Goal: Task Accomplishment & Management: Manage account settings

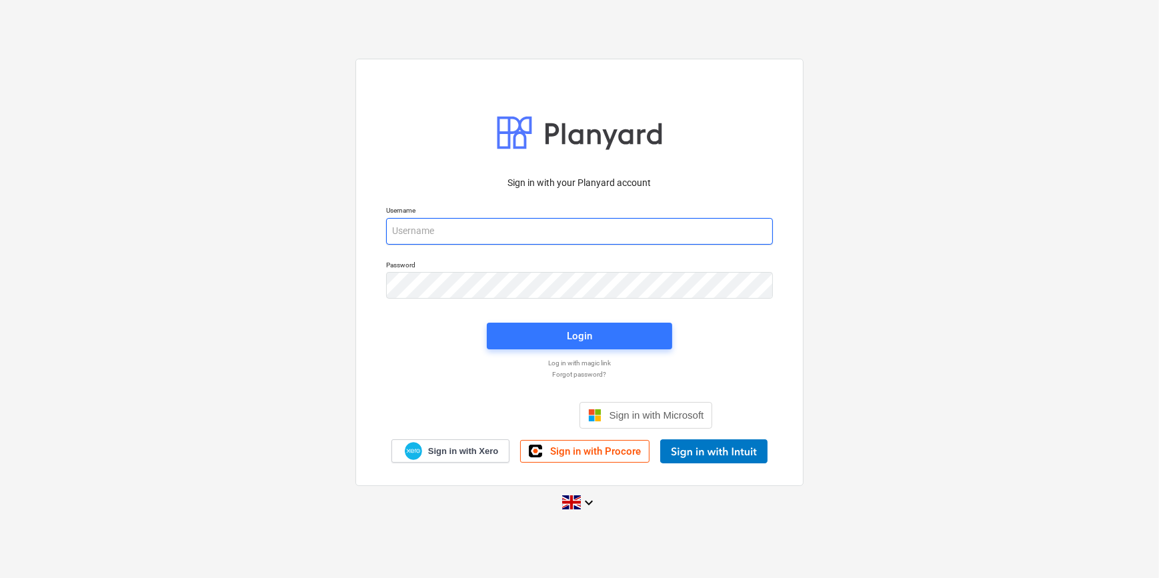
click at [427, 237] on input "email" at bounding box center [579, 231] width 387 height 27
type input "[PERSON_NAME][EMAIL_ADDRESS][PERSON_NAME][DOMAIN_NAME]"
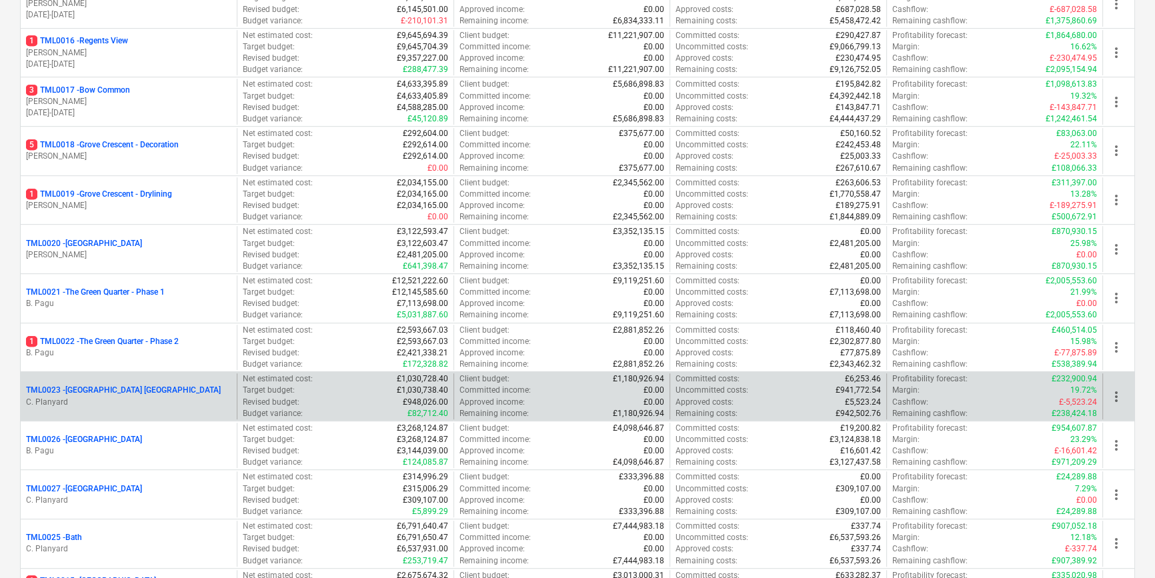
scroll to position [1030, 0]
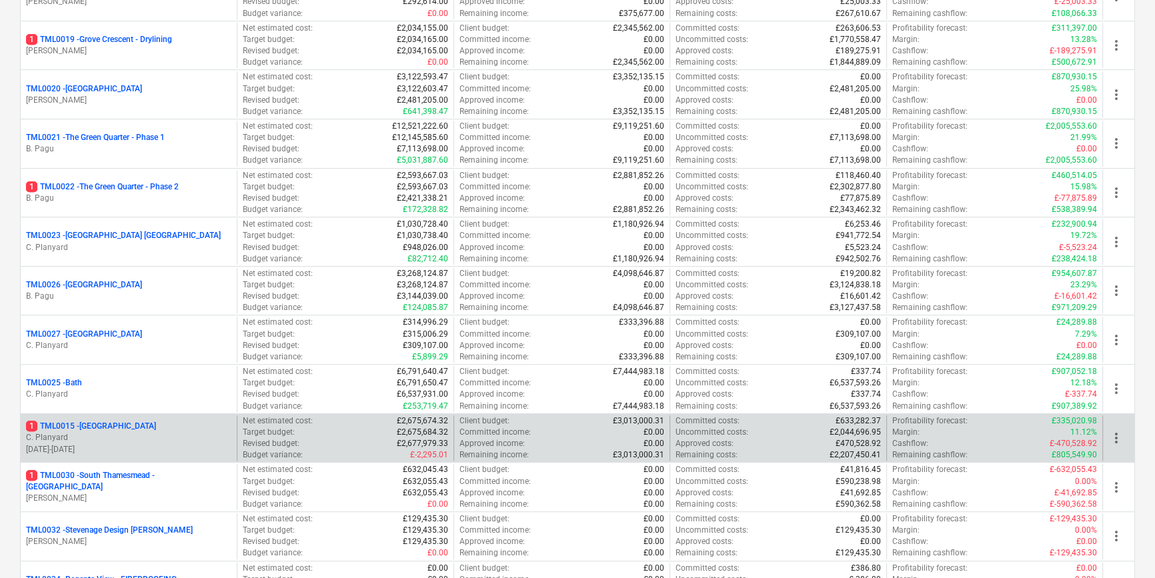
click at [153, 437] on p "C. Planyard" at bounding box center [128, 437] width 205 height 11
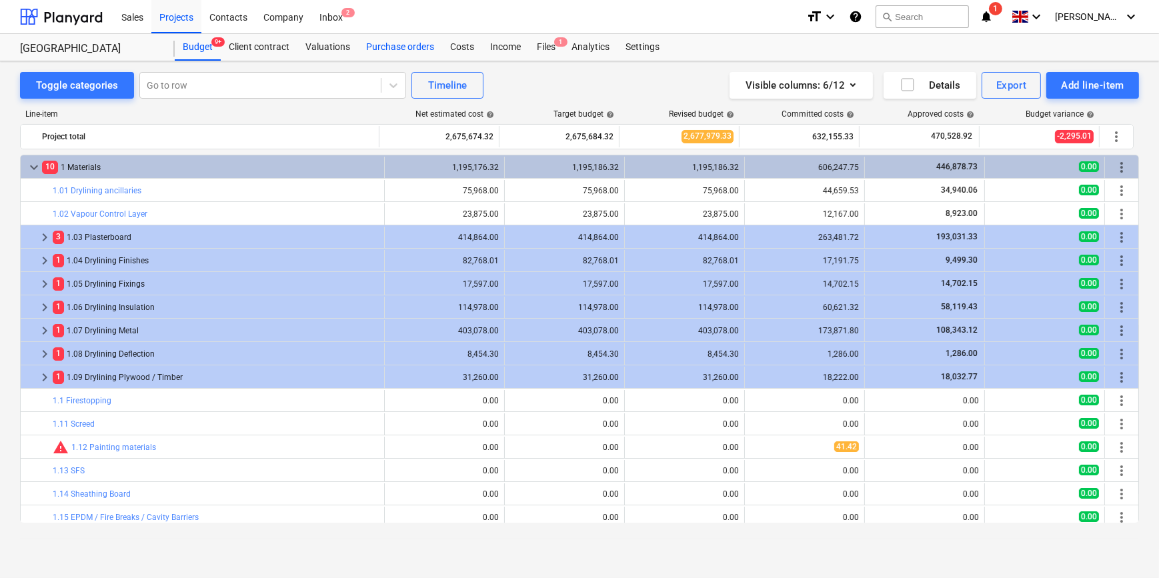
click at [399, 45] on div "Purchase orders" at bounding box center [400, 47] width 84 height 27
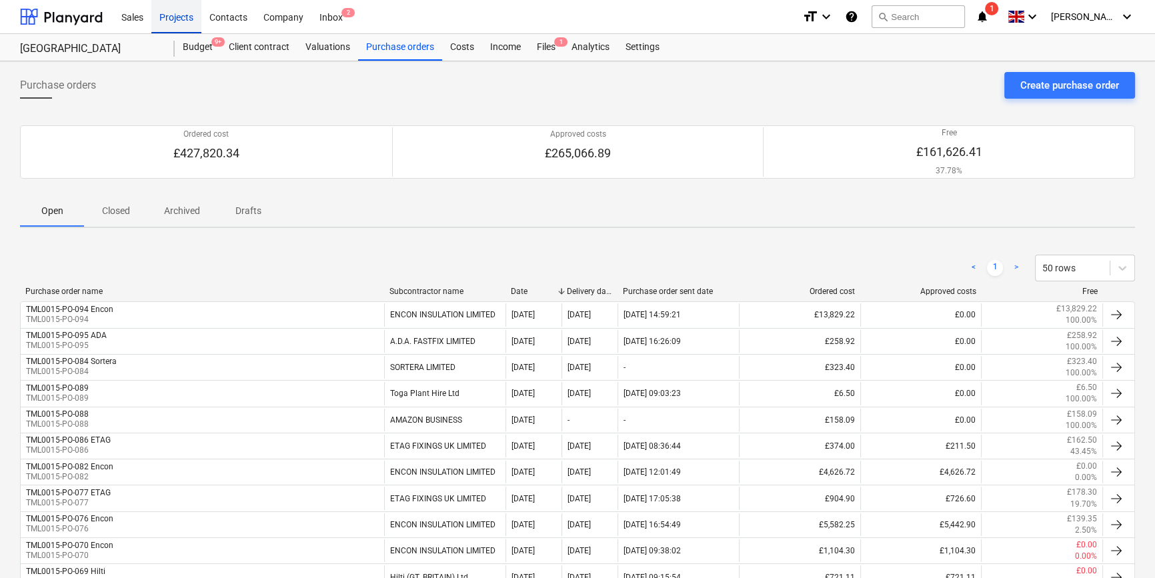
click at [181, 18] on div "Projects" at bounding box center [176, 16] width 50 height 34
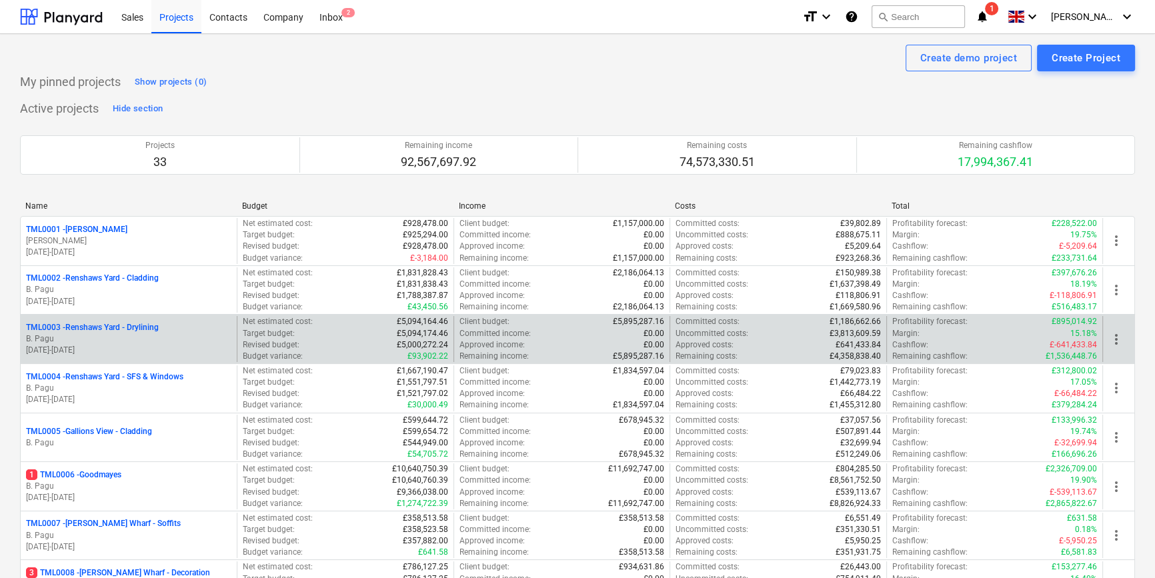
click at [151, 345] on p "[DATE] - [DATE]" at bounding box center [128, 350] width 205 height 11
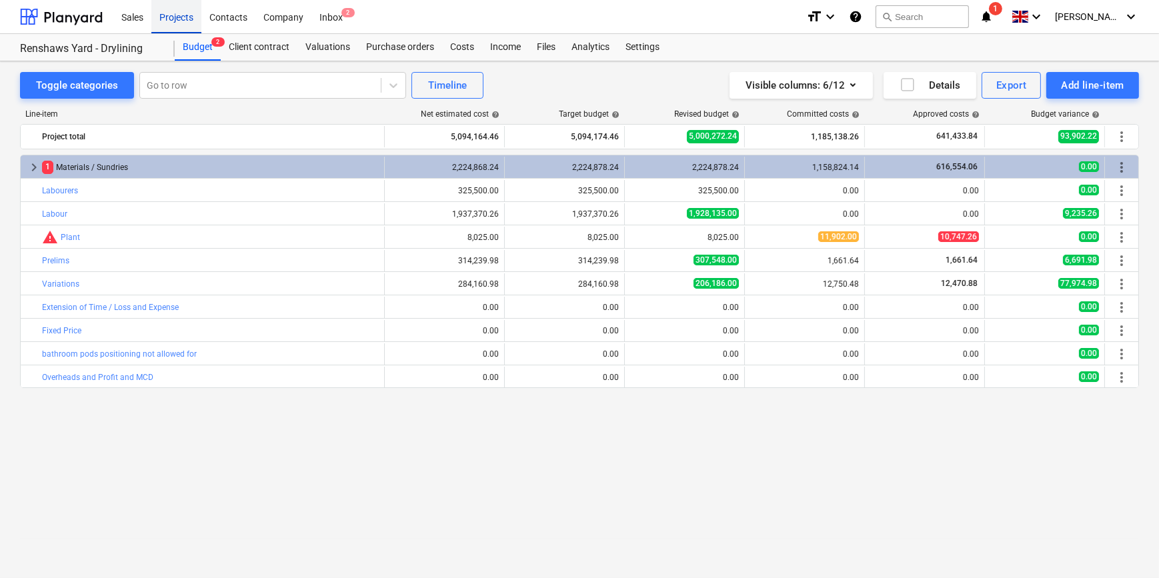
click at [168, 24] on div "Projects" at bounding box center [176, 16] width 50 height 34
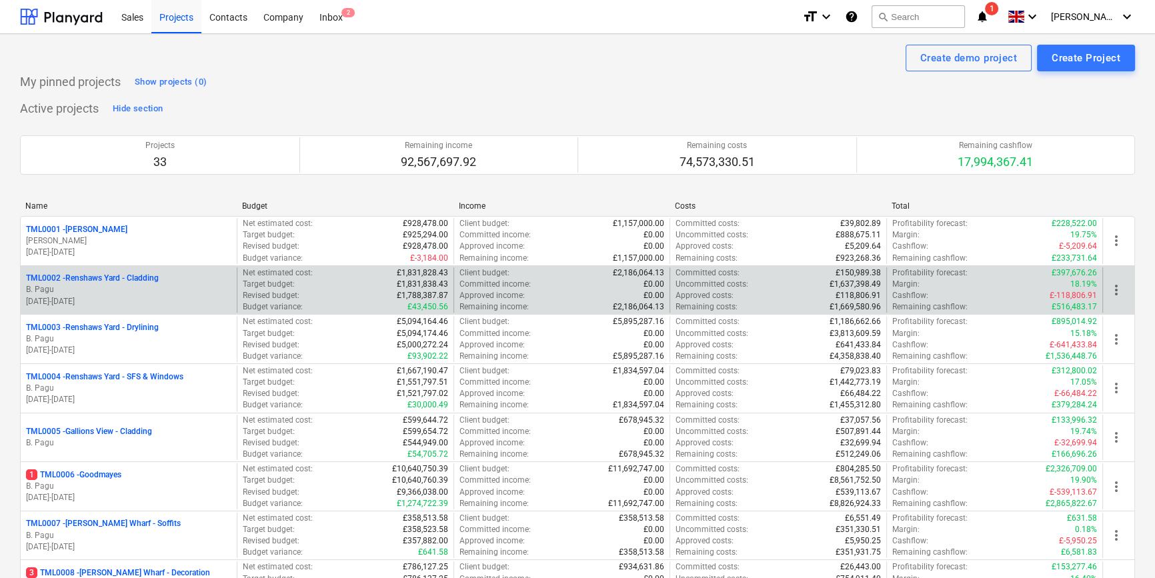
click at [165, 286] on p "B. Pagu" at bounding box center [128, 289] width 205 height 11
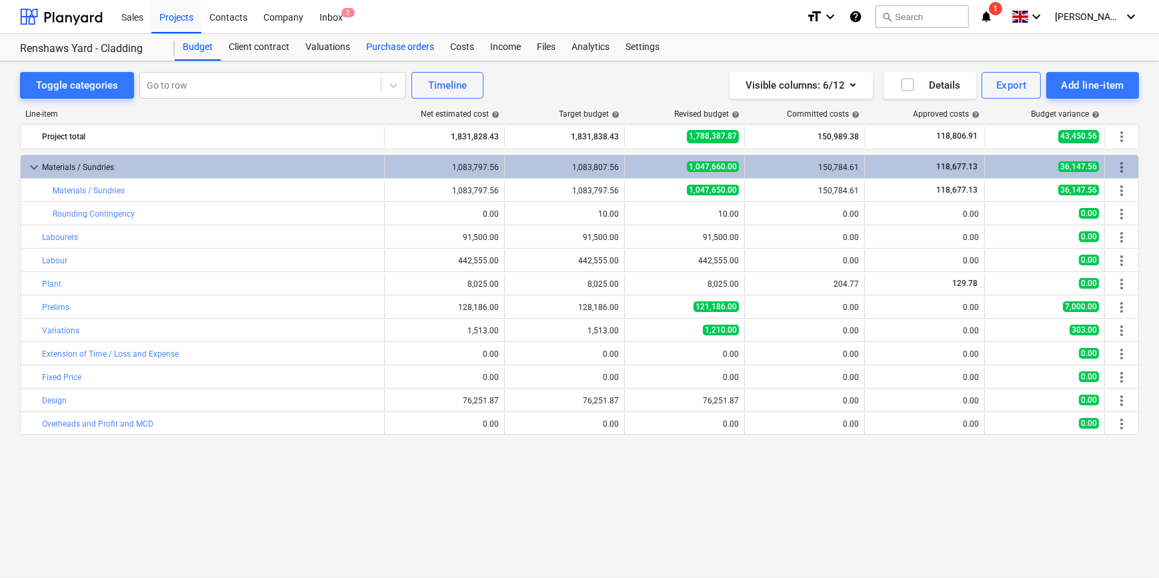
click at [407, 45] on div "Purchase orders" at bounding box center [400, 47] width 84 height 27
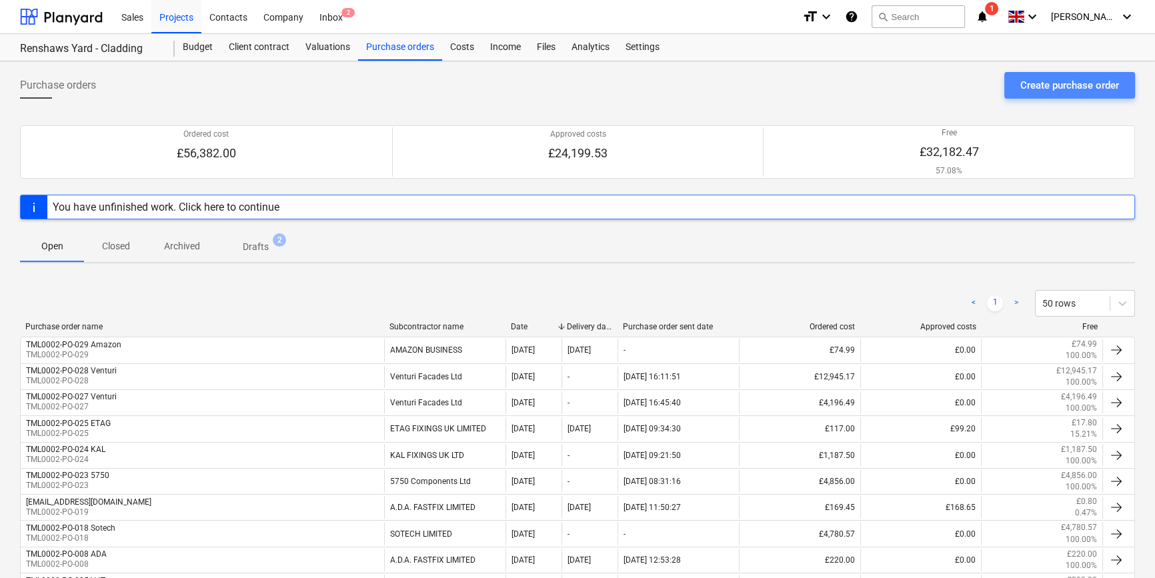
click at [1052, 87] on div "Create purchase order" at bounding box center [1069, 85] width 99 height 17
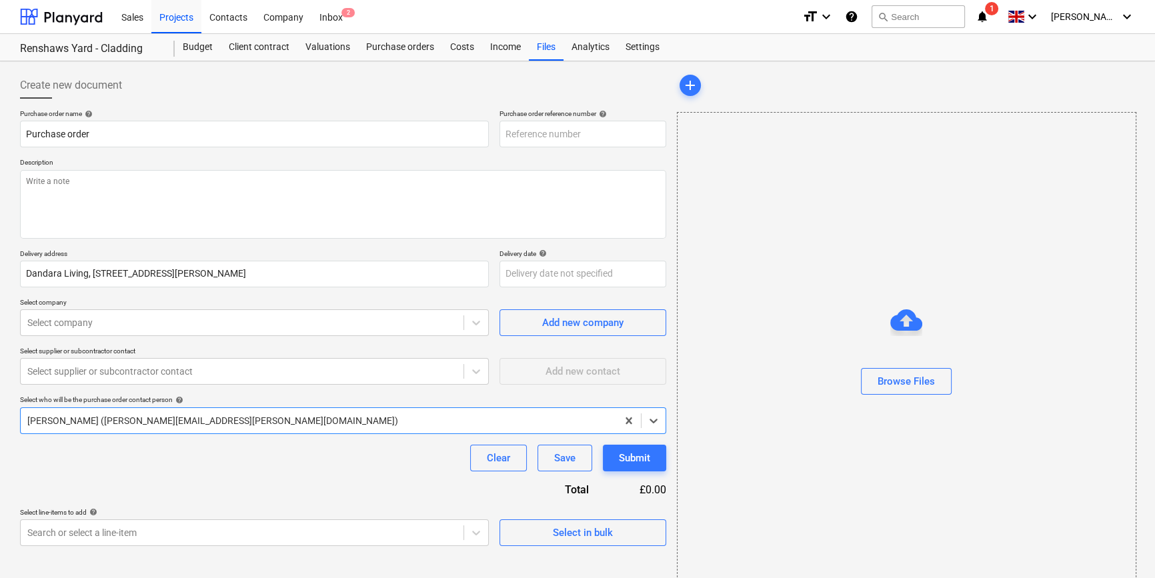
type textarea "x"
type input "TML0002-PO-030"
drag, startPoint x: 581, startPoint y: 130, endPoint x: 502, endPoint y: 135, distance: 79.5
click at [502, 135] on input "TML0002-PO-030" at bounding box center [582, 134] width 167 height 27
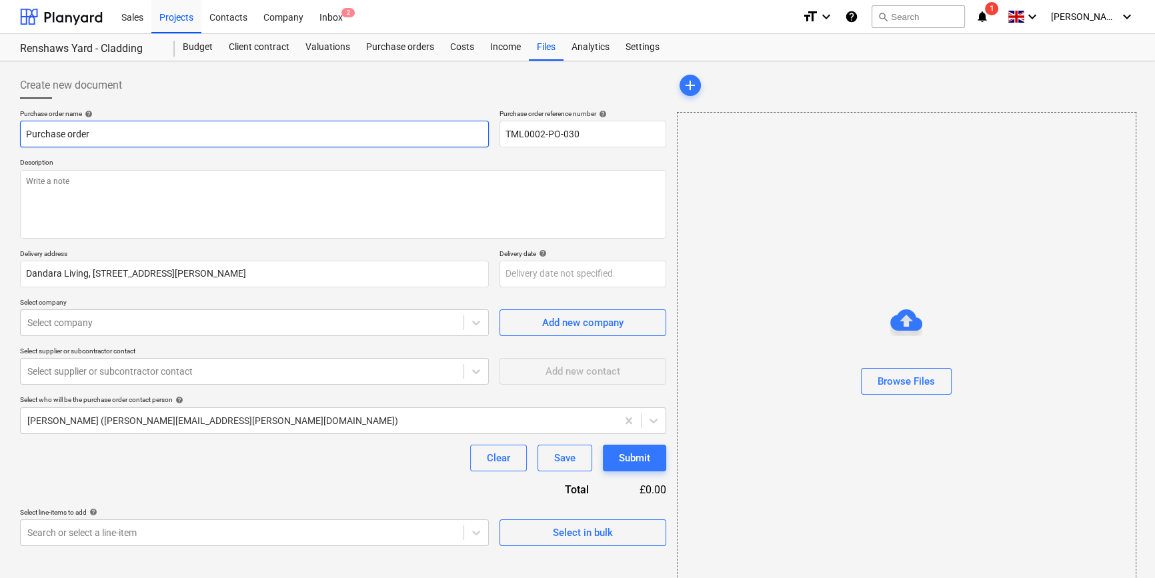
drag, startPoint x: 97, startPoint y: 134, endPoint x: 19, endPoint y: 134, distance: 77.3
click at [20, 134] on input "Purchase order" at bounding box center [254, 134] width 469 height 27
type textarea "x"
paste input "TML0002-PO-030"
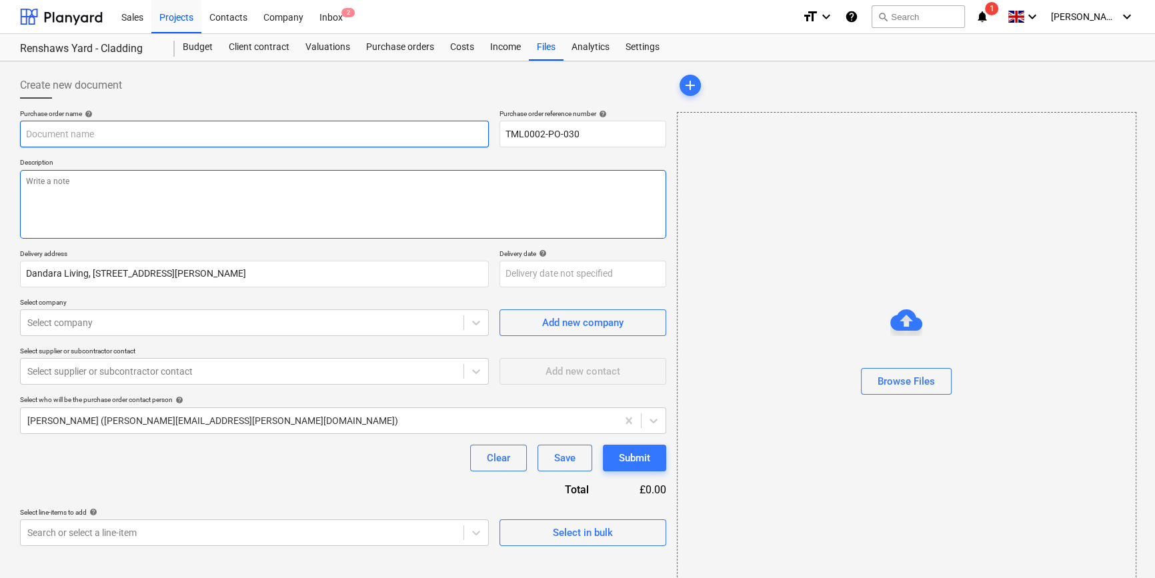
type textarea "x"
type input "TML0002-PO-030"
type textarea "x"
type input "TML0002-PO-030"
type textarea "x"
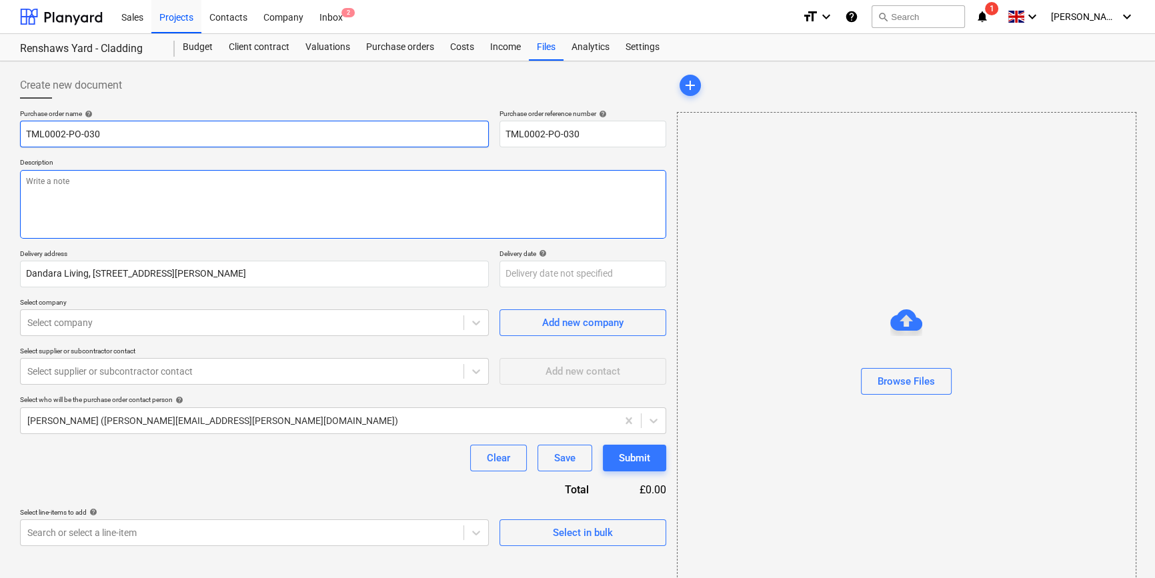
type input "TML0002-PO-030"
type textarea "x"
type input "TML0002-PO-030"
type textarea "x"
type input "TML0002-PO-030 S"
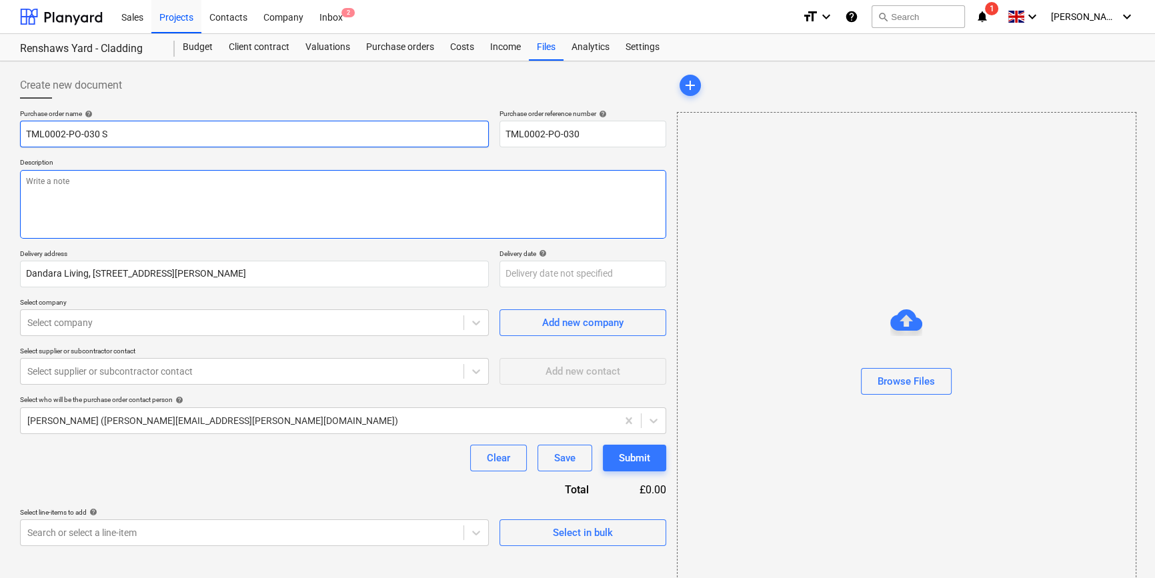
type textarea "x"
type input "TML0002-PO-030 So"
type textarea "x"
type input "TML0002-PO-030 Sot"
type textarea "x"
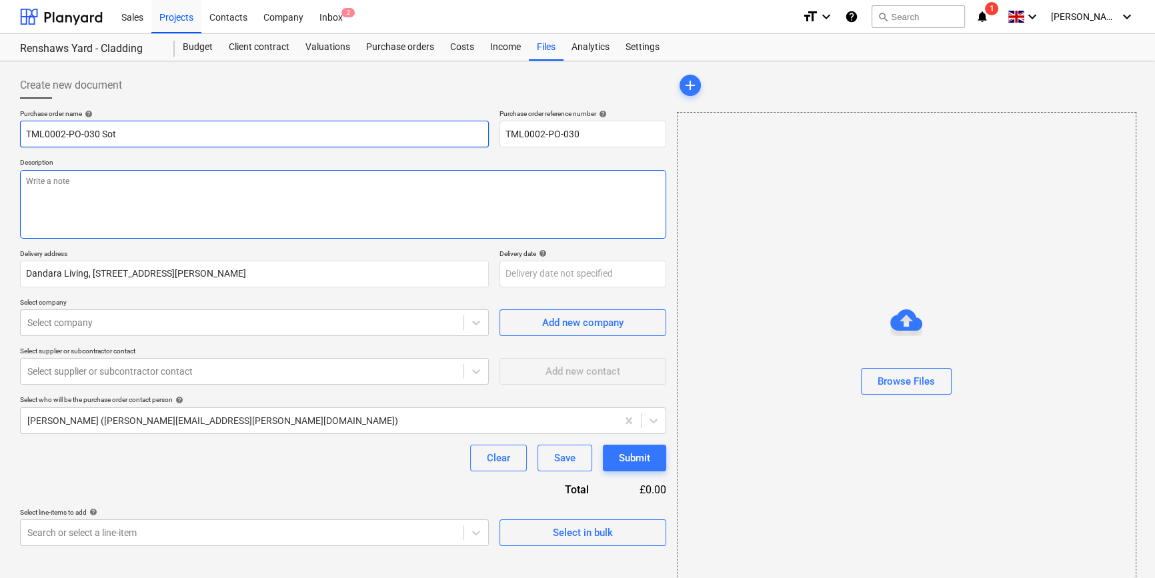
type input "TML0002-PO-030 Sote"
type textarea "x"
type input "TML0002-PO-030 Sotec"
type textarea "x"
type input "TML0002-PO-030 Sotech"
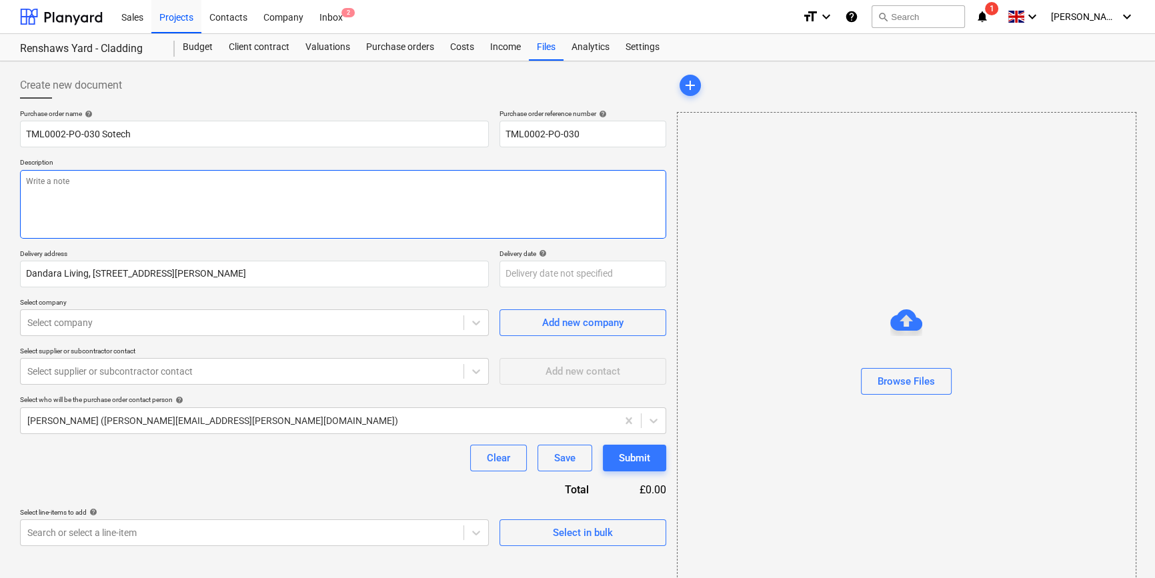
click at [47, 191] on textarea at bounding box center [343, 204] width 646 height 69
type textarea "x"
type textarea "S"
type textarea "x"
type textarea "Si"
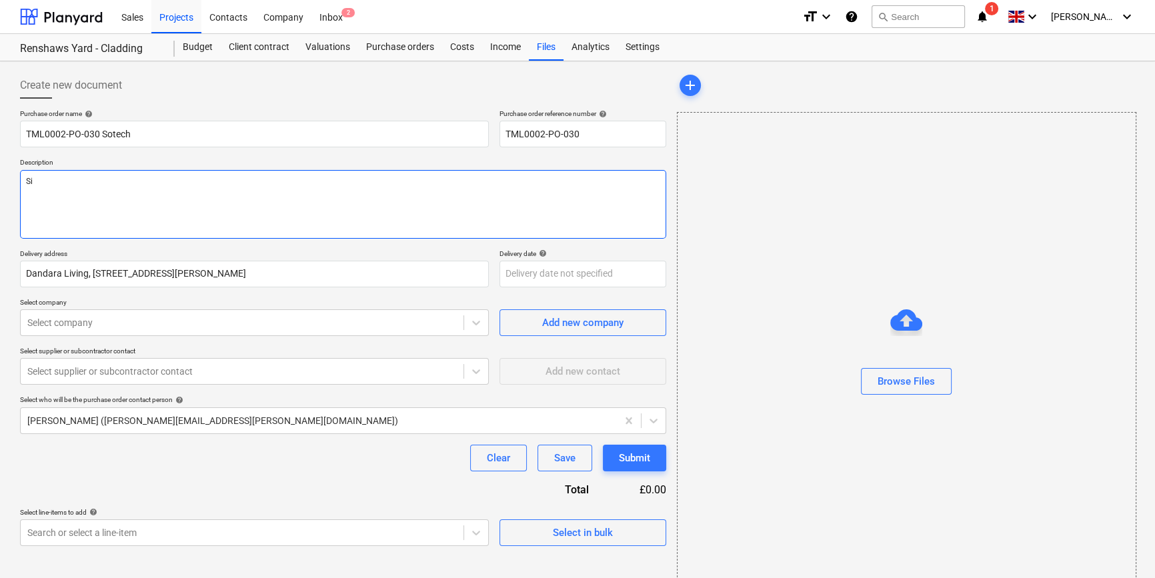
type textarea "x"
type textarea "Sit"
type textarea "x"
type textarea "Site"
type textarea "x"
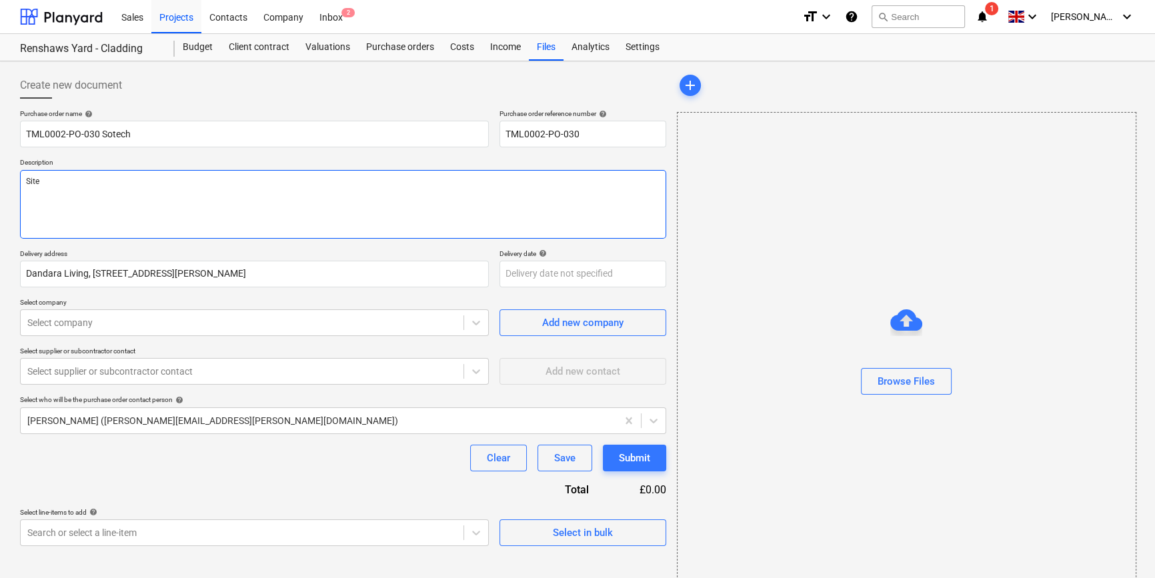
type textarea "Site"
type textarea "x"
type textarea "Site c"
type textarea "x"
type textarea "Site co"
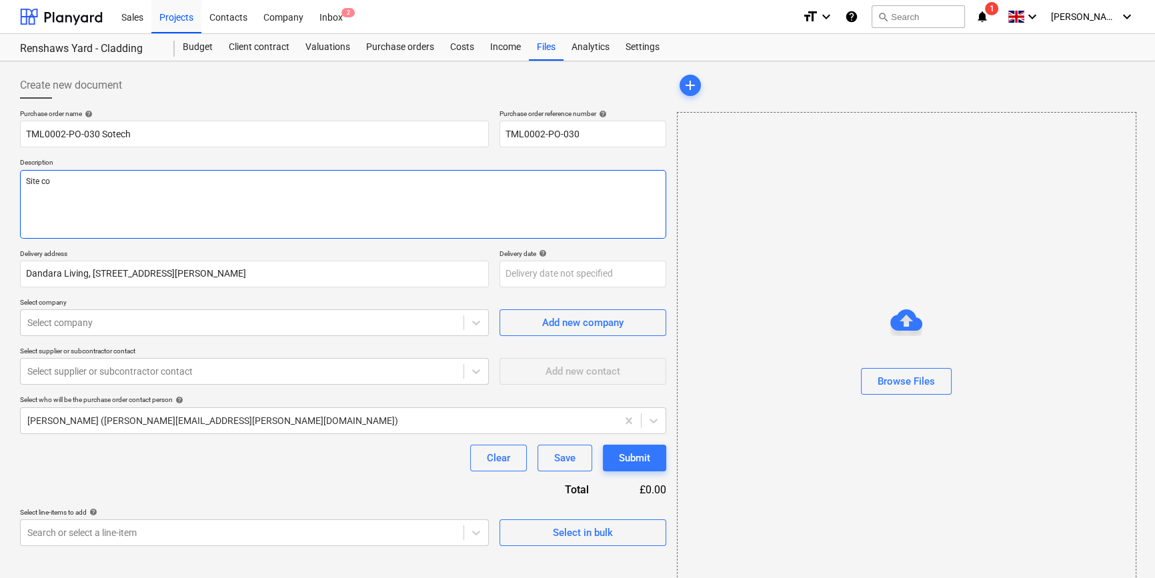
type textarea "x"
type textarea "Site con"
type textarea "x"
type textarea "Site cont"
type textarea "x"
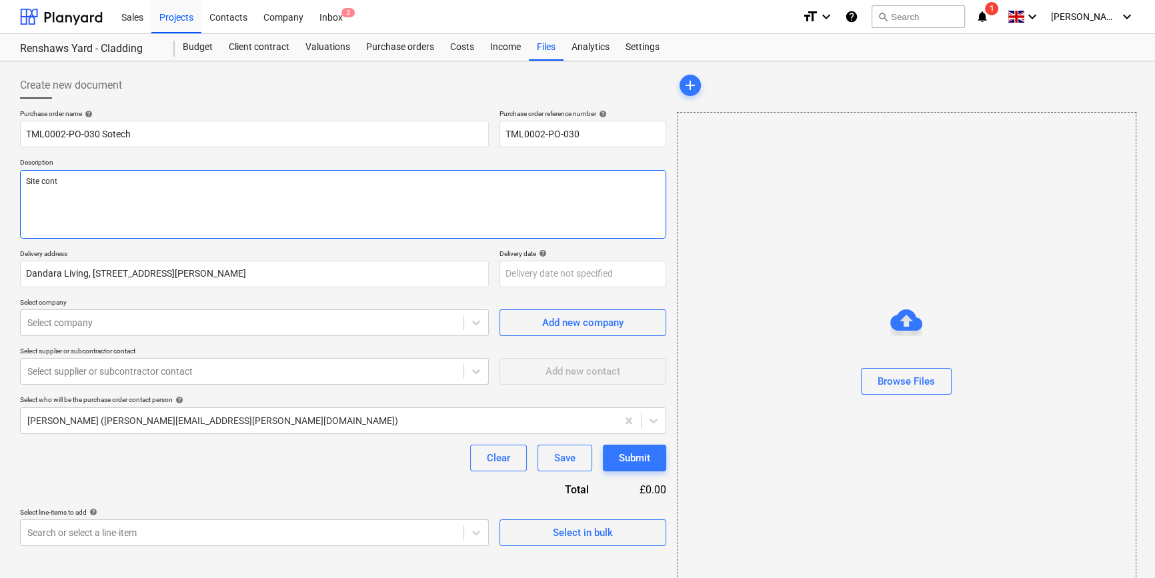
type textarea "Site conta"
type textarea "x"
type textarea "Site contac"
type textarea "x"
type textarea "Site contact"
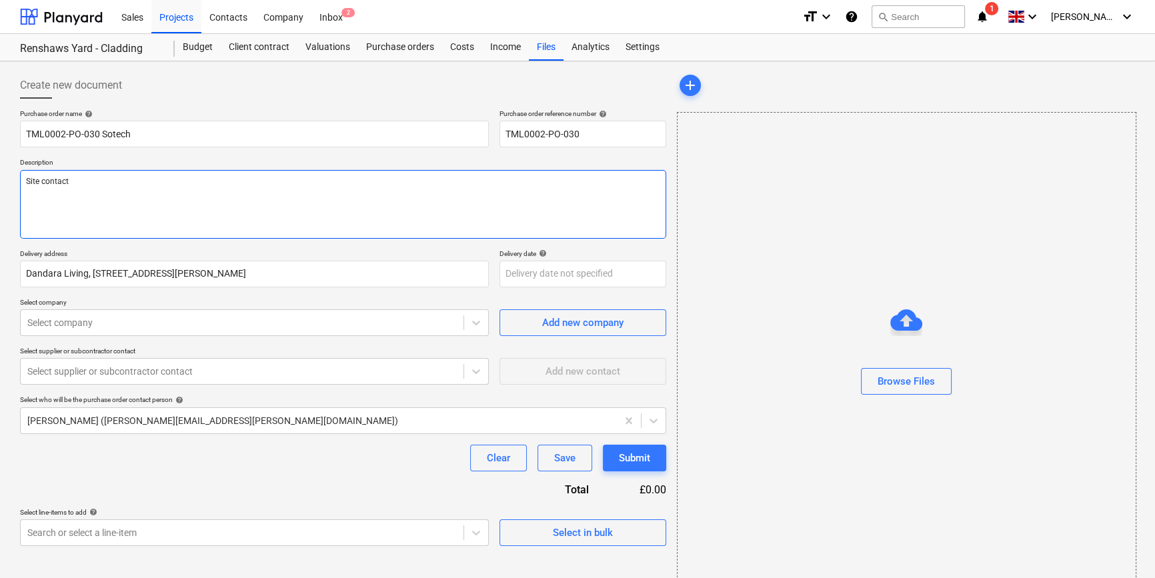
type textarea "x"
type textarea "Site contact"
type textarea "x"
type textarea "Site contact P"
type textarea "x"
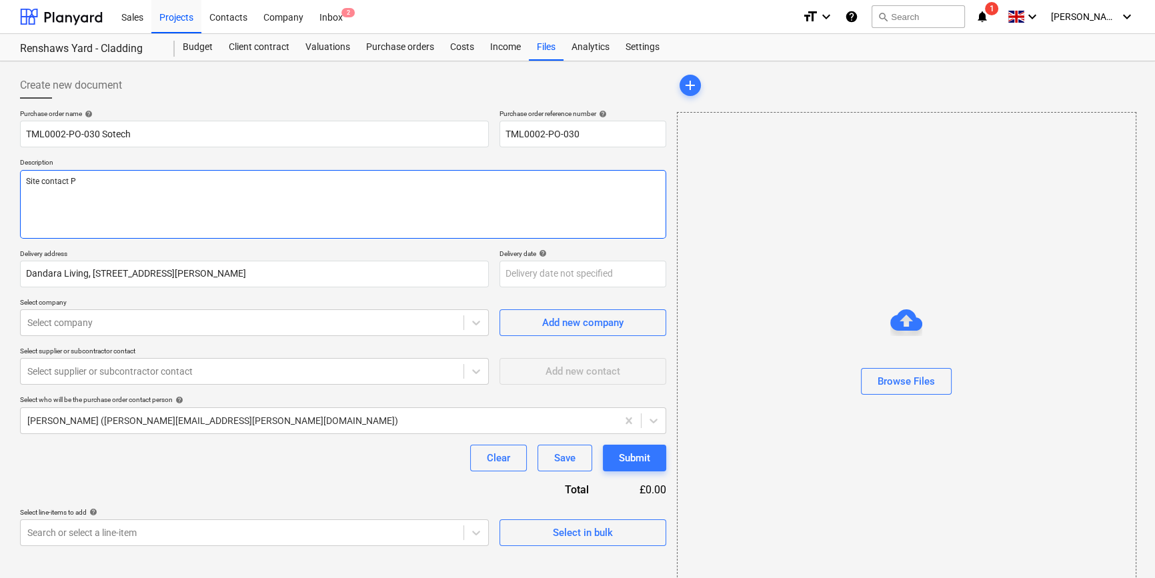
type textarea "Site contact Pe"
type textarea "x"
type textarea "Site contact Ped"
type textarea "x"
type textarea "Site contact Pedz"
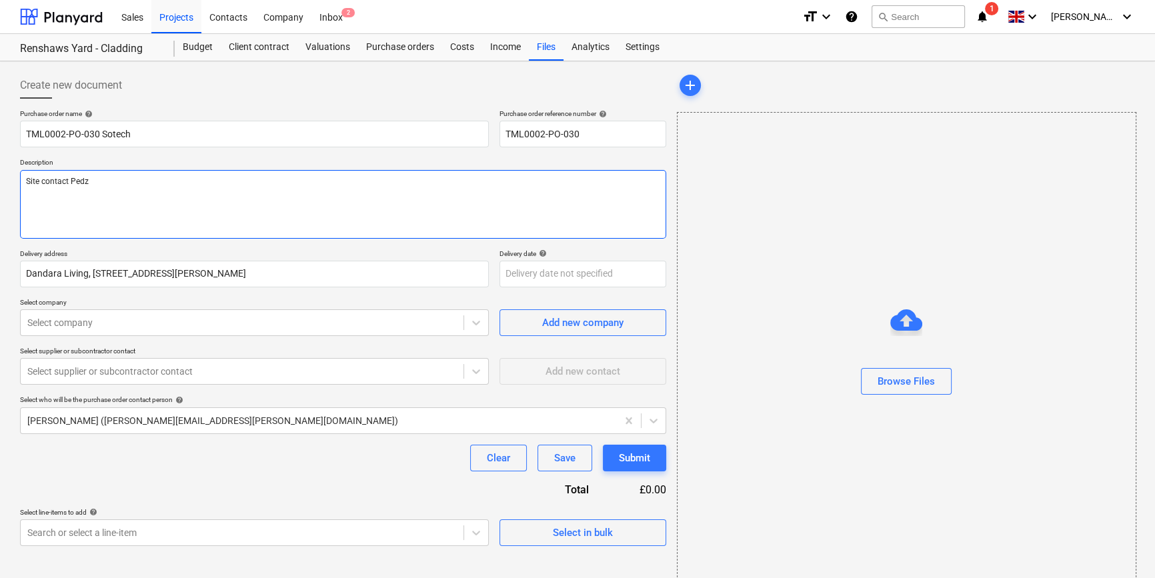
type textarea "x"
type textarea "Site contact Pedzi"
type textarea "x"
type textarea "Site contact Pedzi"
type textarea "x"
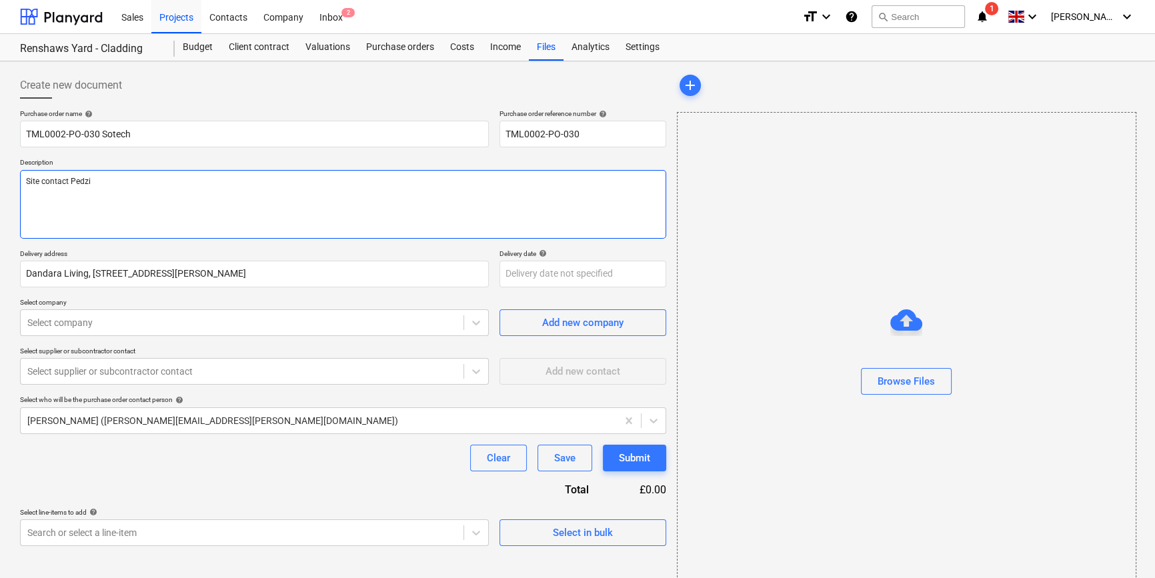
type textarea "Site contact Pedzi 0"
type textarea "x"
type textarea "Site contact Pedzi 07"
type textarea "x"
type textarea "Site contact Pedzi 075"
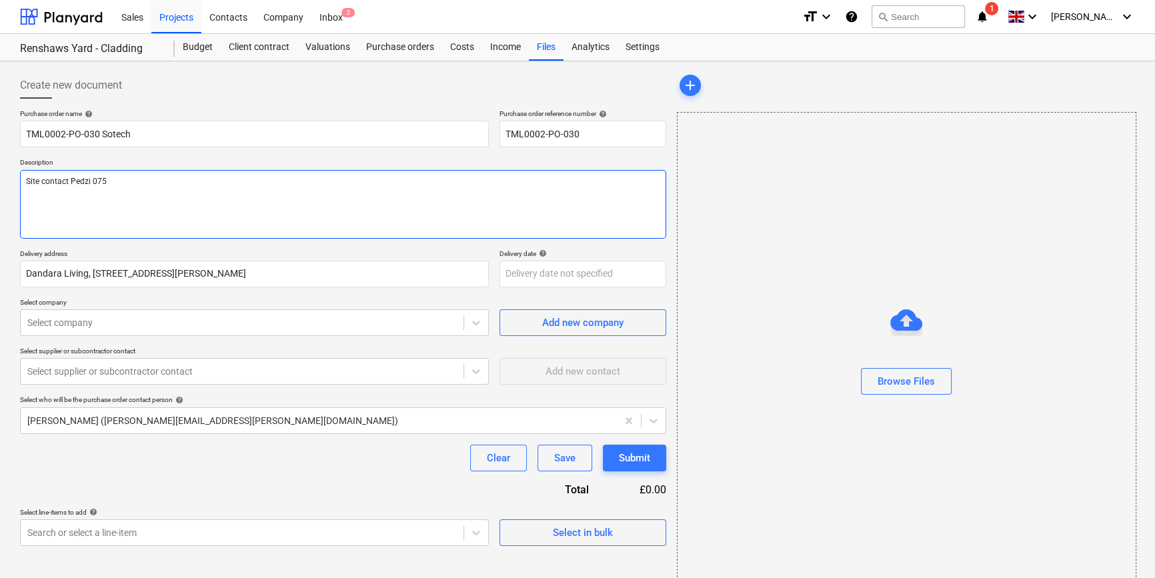
type textarea "x"
type textarea "Site contact Pedzi 0754"
type textarea "x"
type textarea "Site contact Pedzi 07547"
type textarea "x"
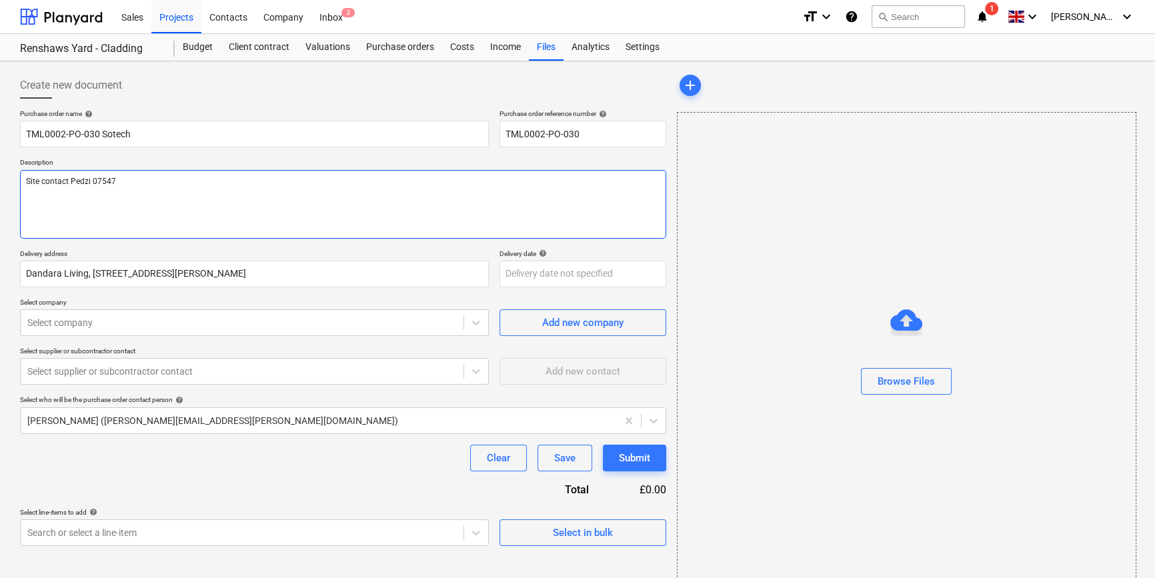
type textarea "Site contact Pedzi 07547"
type textarea "x"
type textarea "Site contact Pedzi 07547 9"
type textarea "x"
type textarea "Site contact Pedzi 07547"
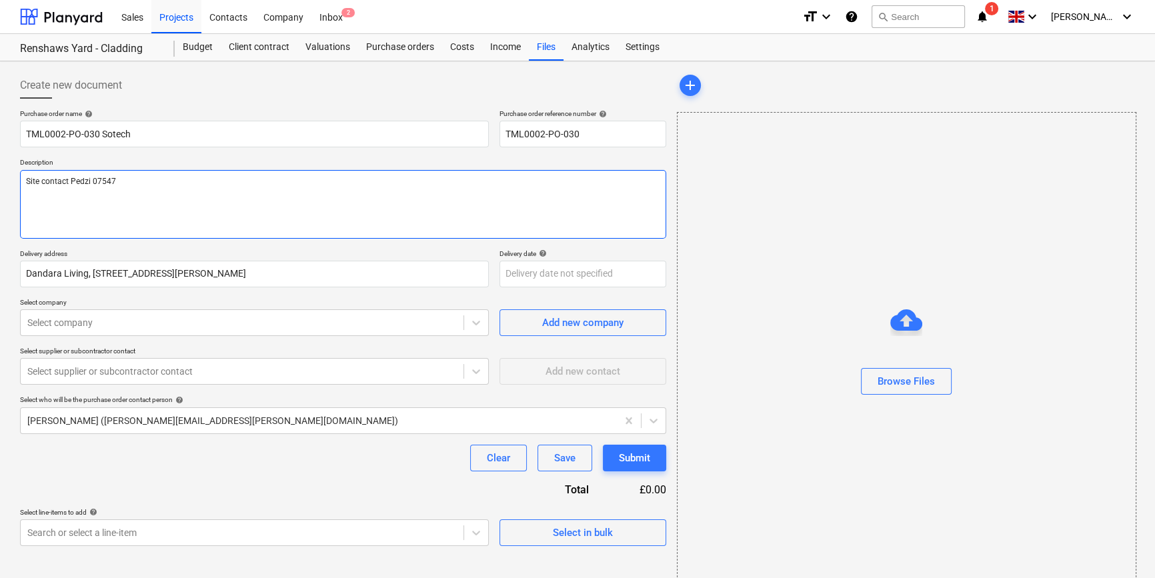
type textarea "x"
type textarea "Site contact Pedzi 07547 6"
type textarea "x"
type textarea "Site contact Pedzi [PHONE_NUMBER]"
type textarea "x"
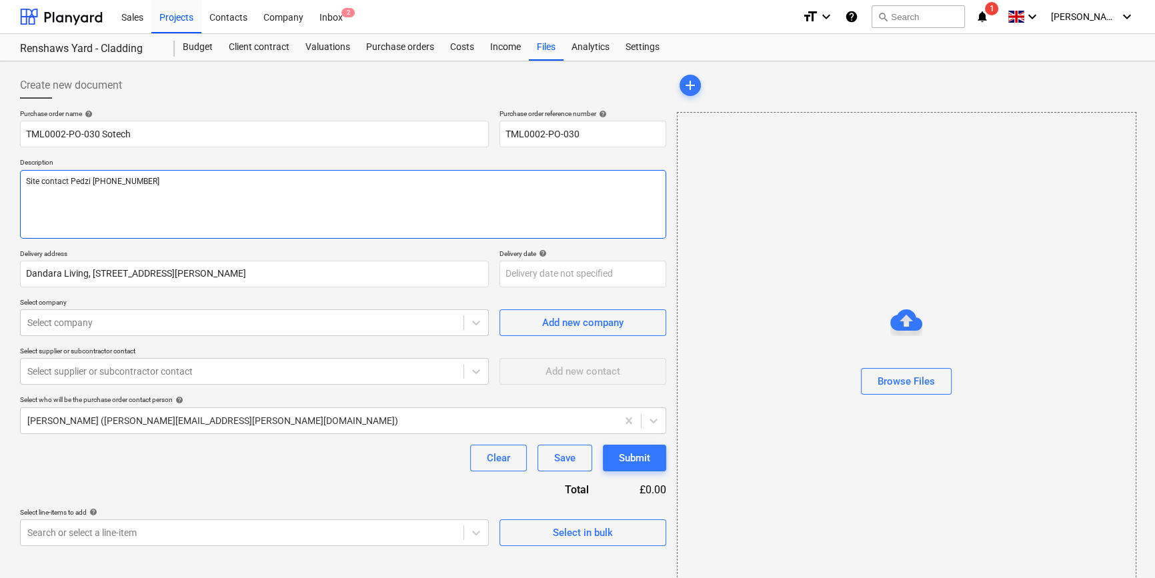
type textarea "Site contact Pedzi [PHONE_NUMBER]"
type textarea "x"
type textarea "Site contact Pedzi [PHONE_NUMBER]"
type textarea "x"
type textarea "Site contact Pedzi [PHONE_NUMBER]"
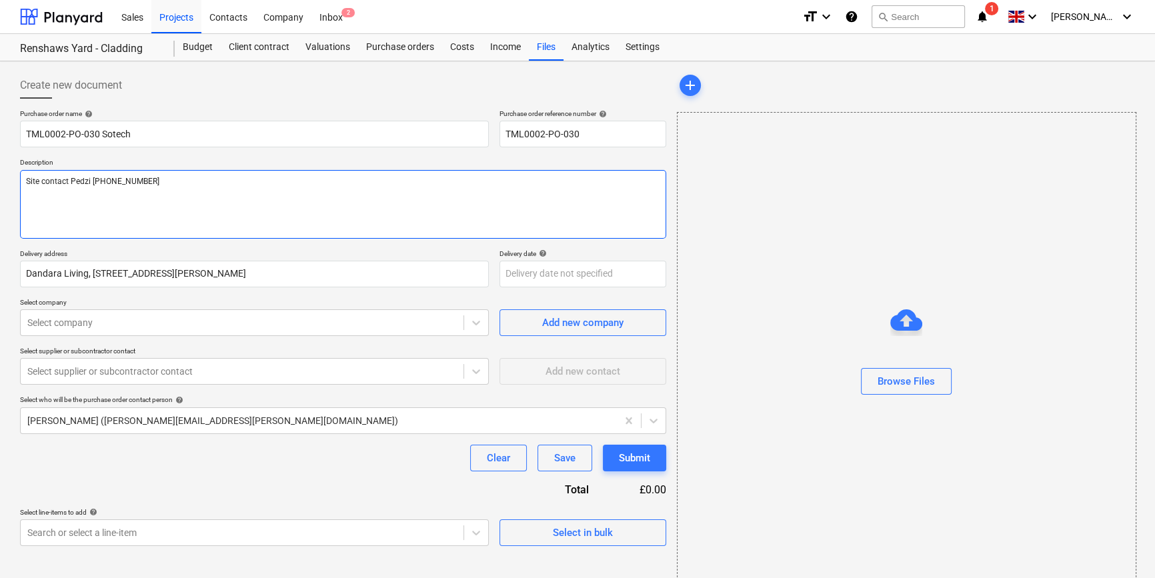
type textarea "x"
type textarea "Site contact Pedzi [PHONE_NUMBER]"
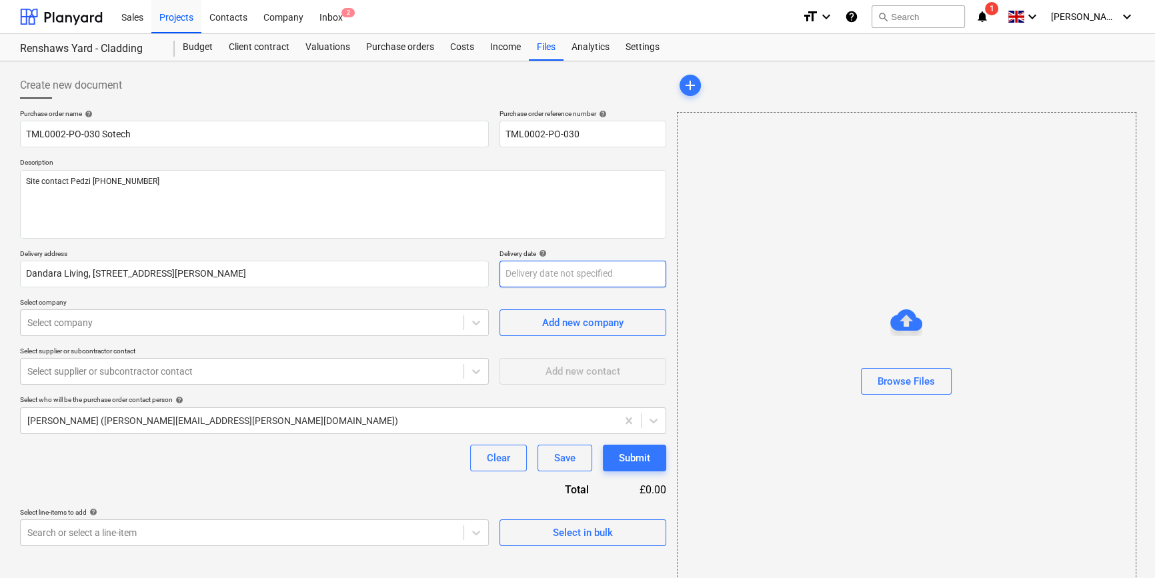
type textarea "x"
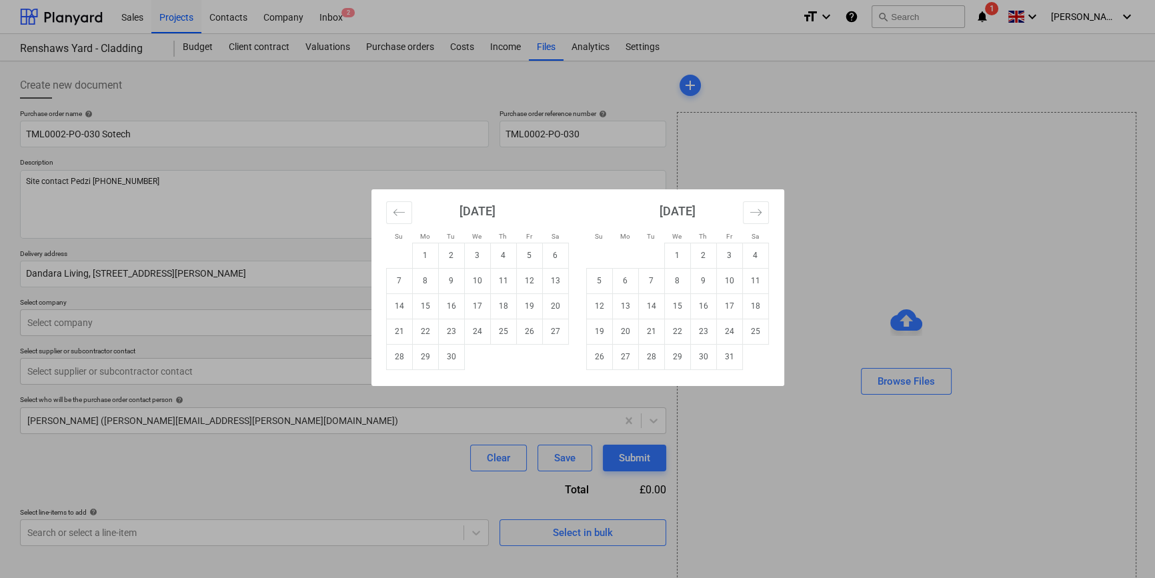
click at [534, 274] on body "Sales Projects Contacts Company Inbox 2 format_size keyboard_arrow_down help se…" at bounding box center [577, 289] width 1155 height 578
type input "16/9"
click at [454, 306] on td "16" at bounding box center [451, 305] width 26 height 25
type textarea "x"
type input "[DATE]"
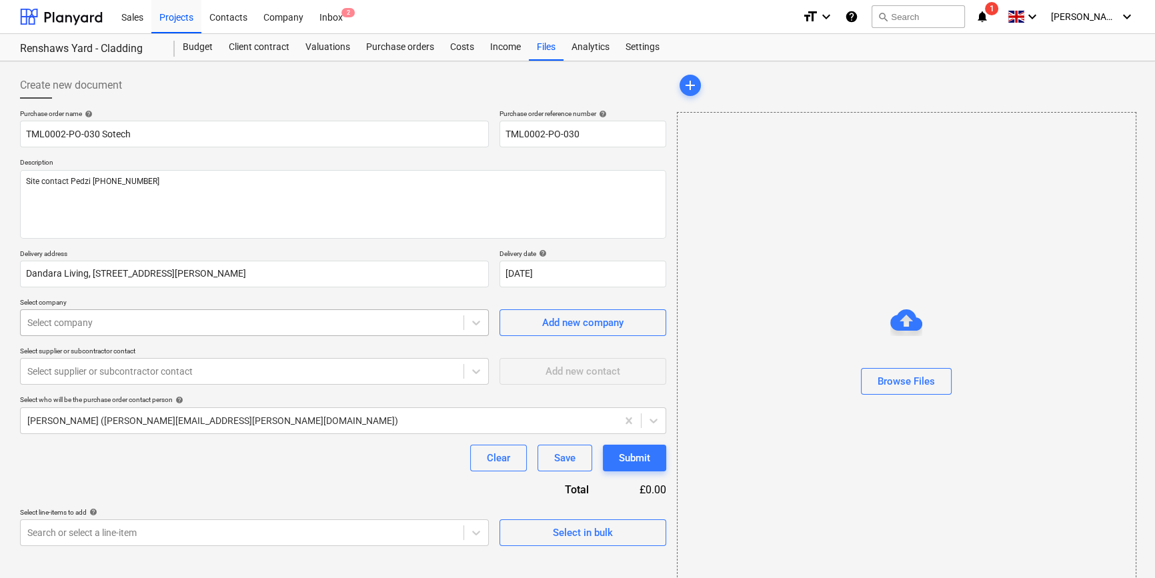
click at [63, 323] on div at bounding box center [241, 322] width 429 height 13
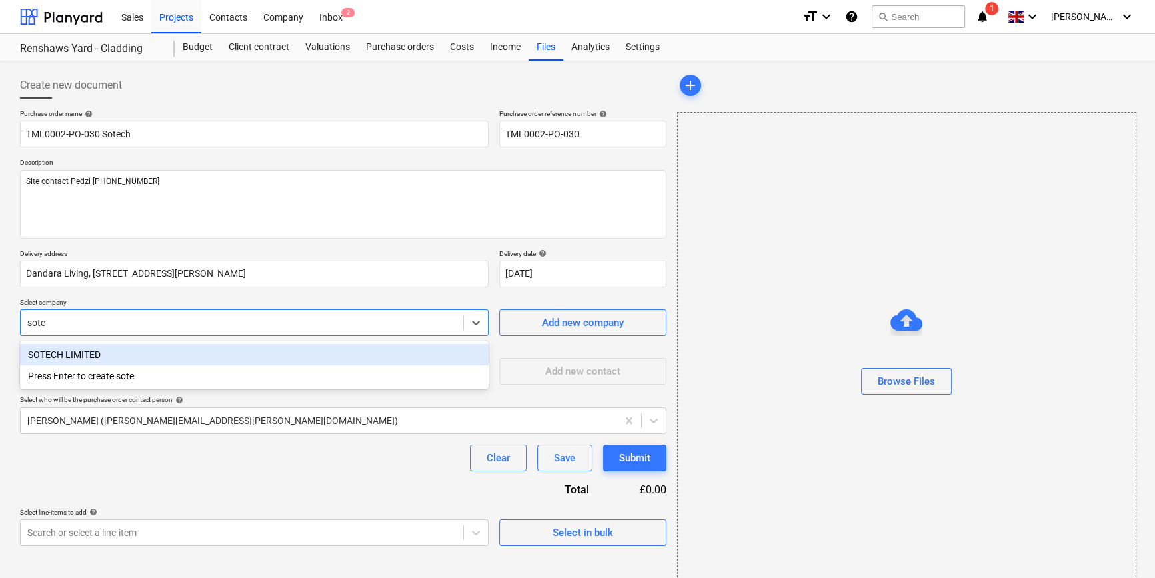
type input "sotec"
click at [83, 352] on div "SOTECH LIMITED" at bounding box center [254, 354] width 469 height 21
type textarea "x"
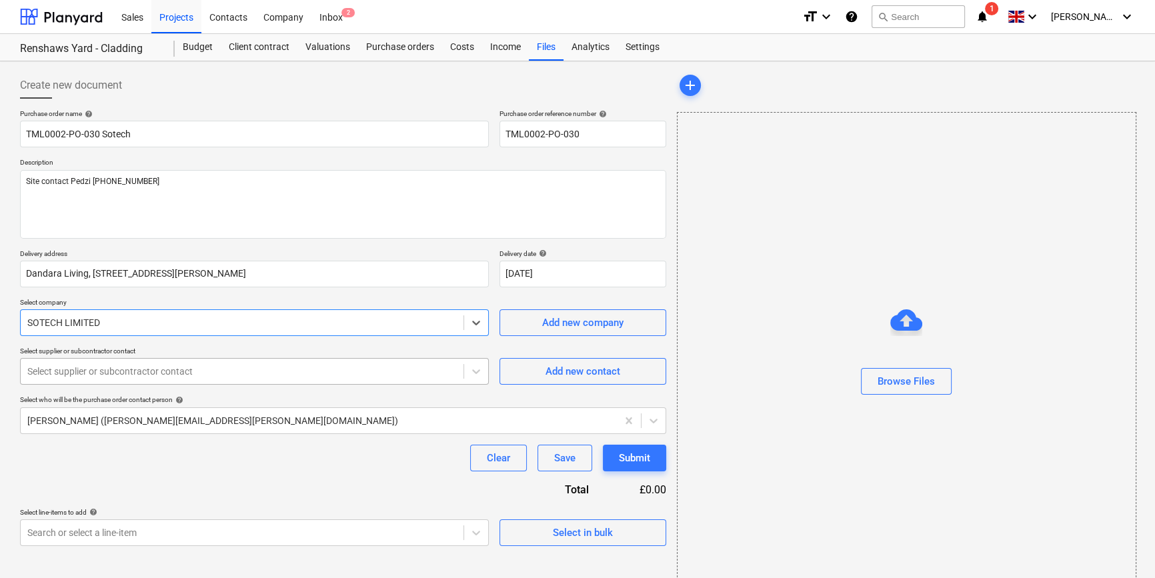
click at [100, 373] on div at bounding box center [241, 371] width 429 height 13
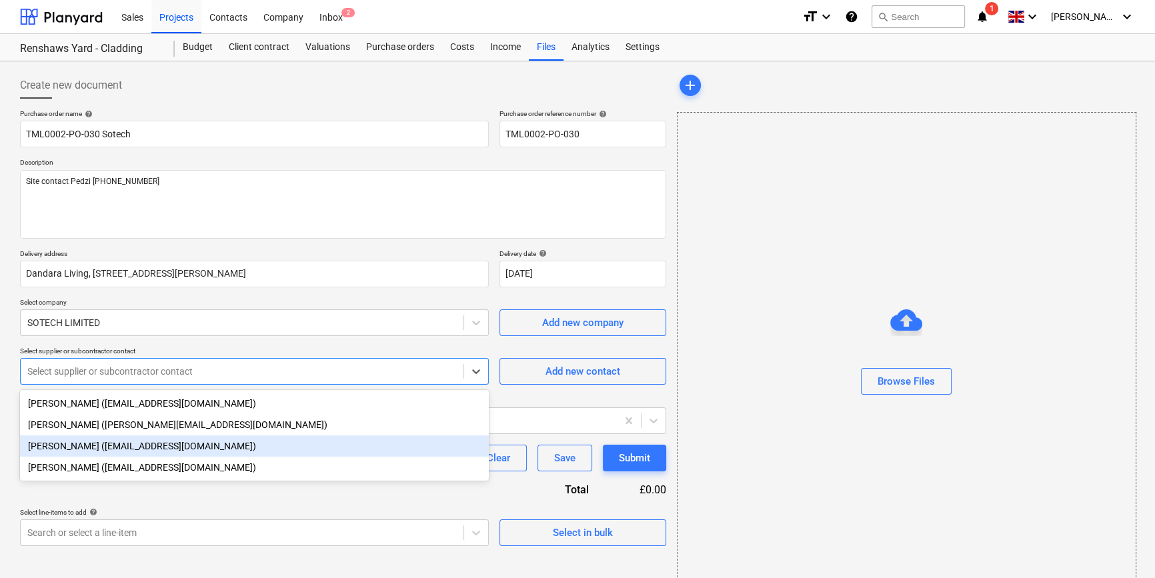
click at [104, 453] on div "[PERSON_NAME] ([EMAIL_ADDRESS][DOMAIN_NAME])" at bounding box center [254, 445] width 469 height 21
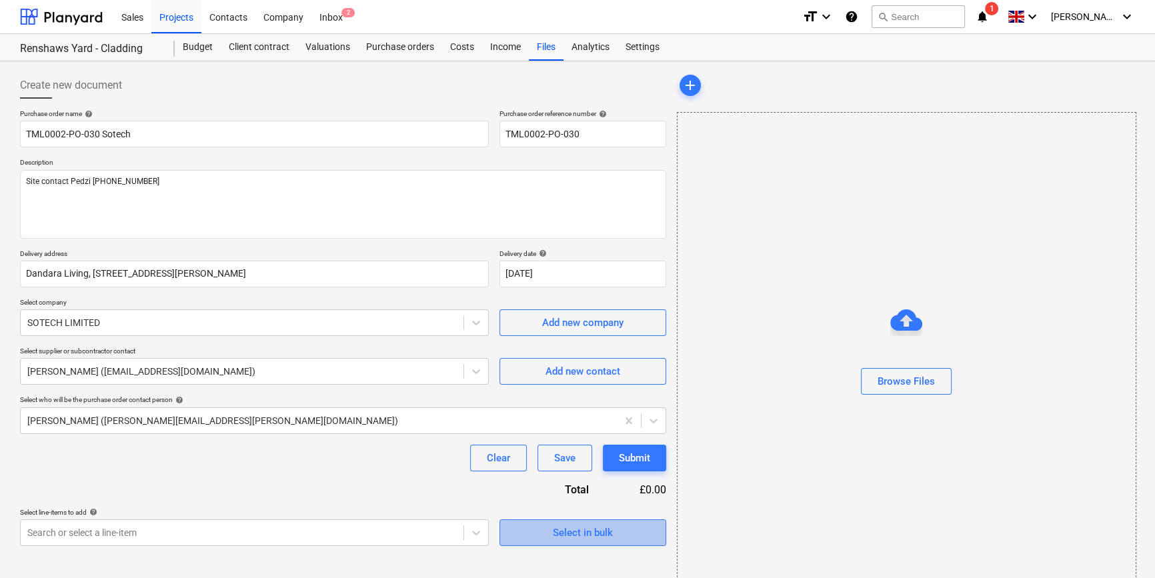
click at [563, 537] on div "Select in bulk" at bounding box center [583, 532] width 60 height 17
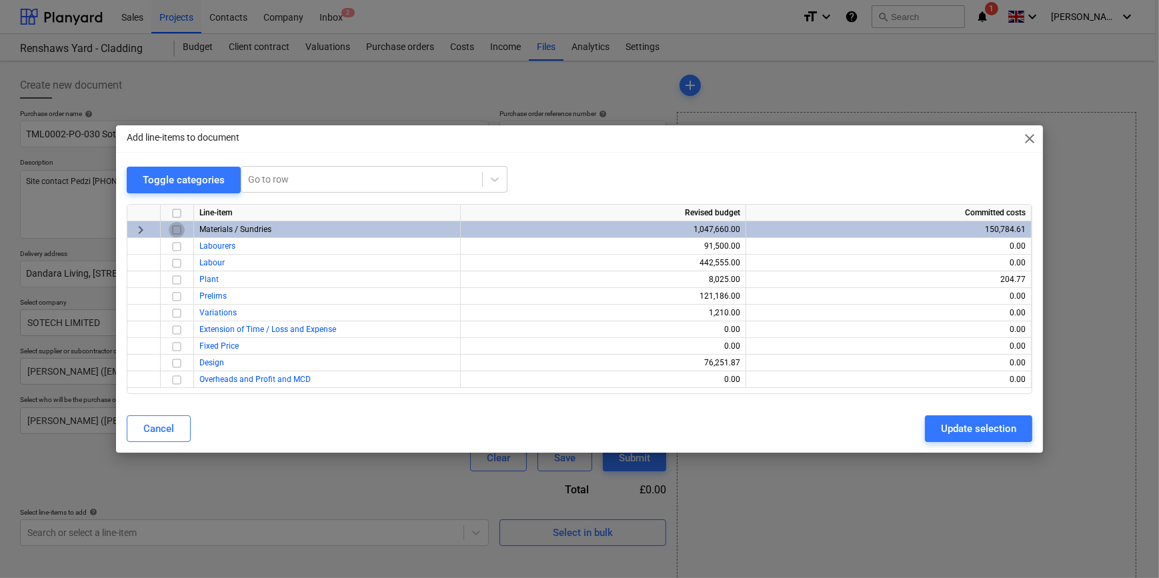
click at [177, 229] on input "checkbox" at bounding box center [177, 230] width 16 height 16
click at [992, 433] on div "Update selection" at bounding box center [978, 428] width 75 height 17
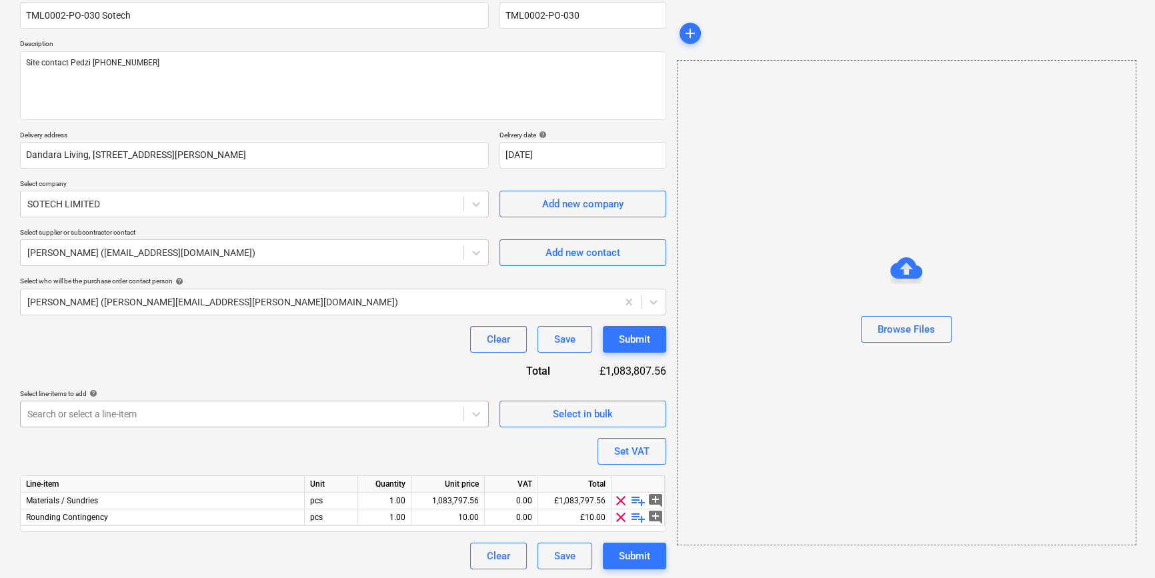
scroll to position [120, 0]
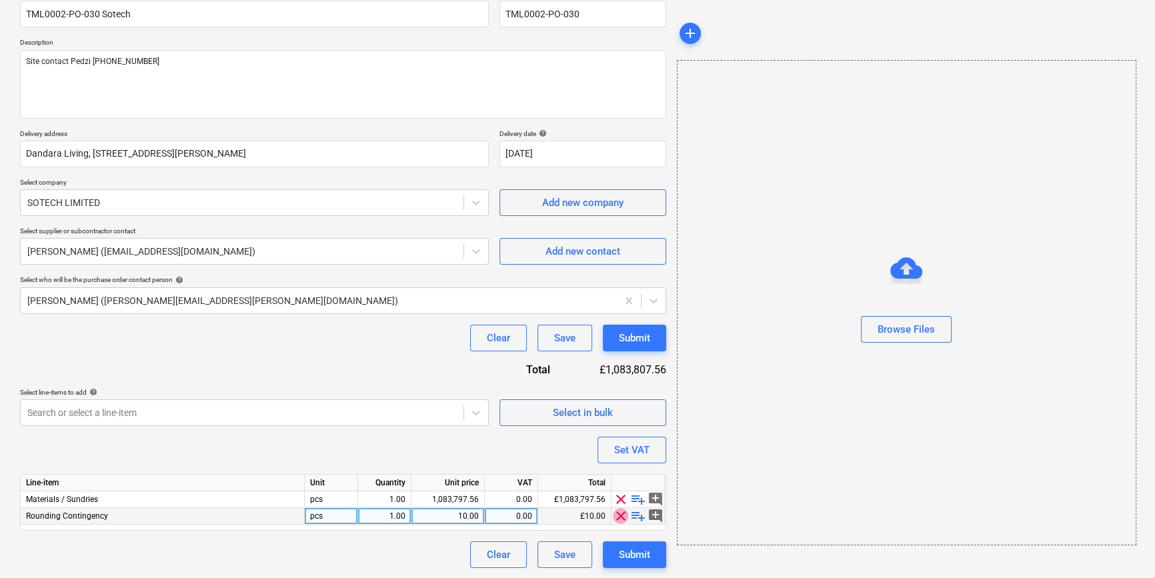
click at [621, 520] on span "clear" at bounding box center [621, 516] width 16 height 16
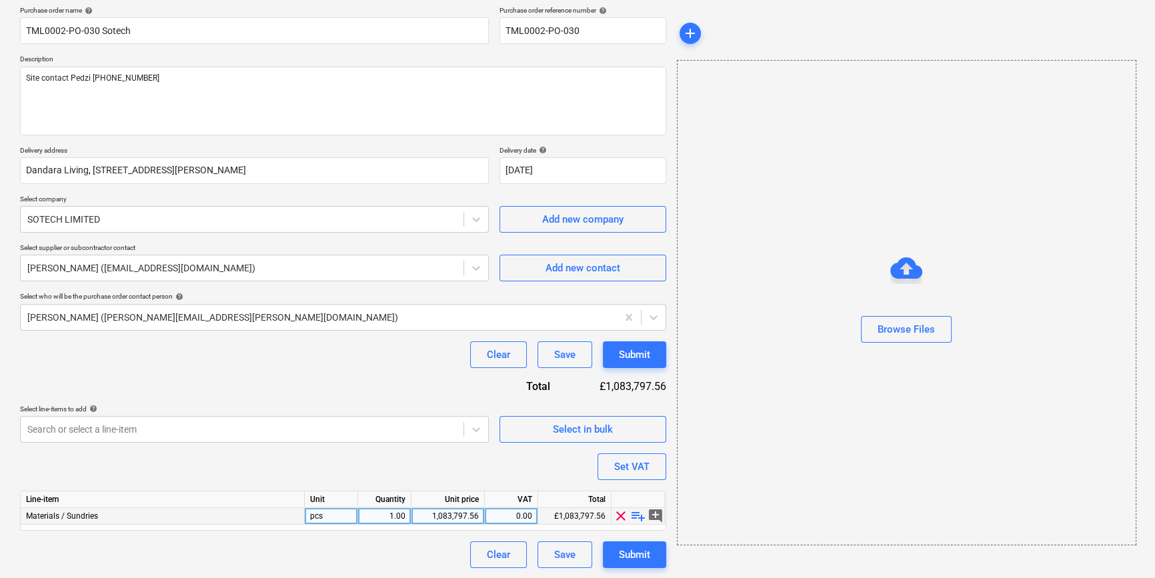
click at [636, 517] on span "playlist_add" at bounding box center [638, 516] width 16 height 16
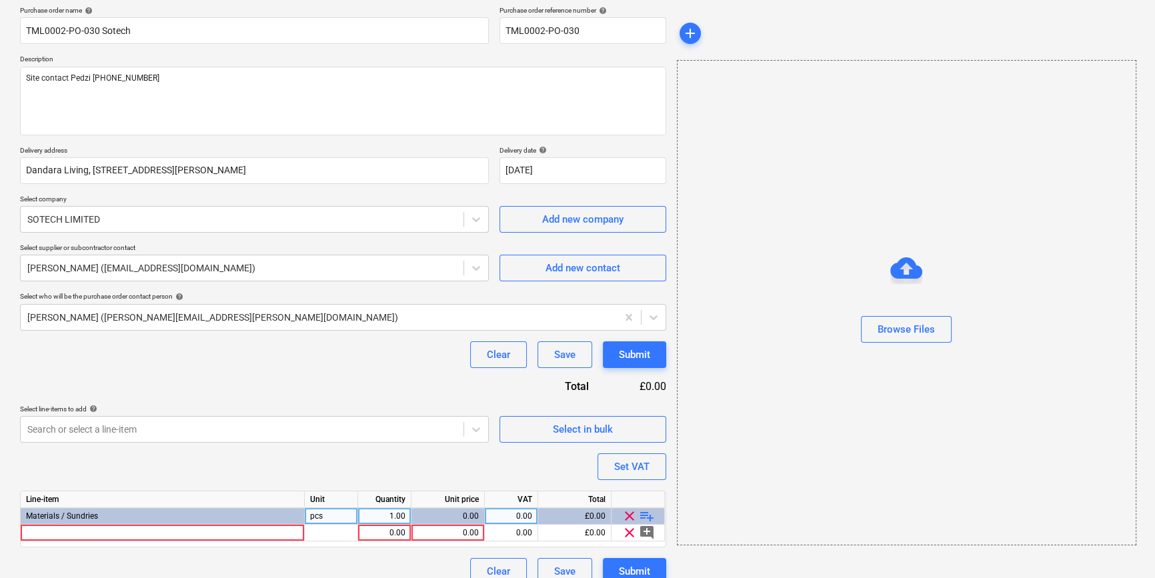
type textarea "x"
click at [67, 536] on div at bounding box center [163, 533] width 284 height 17
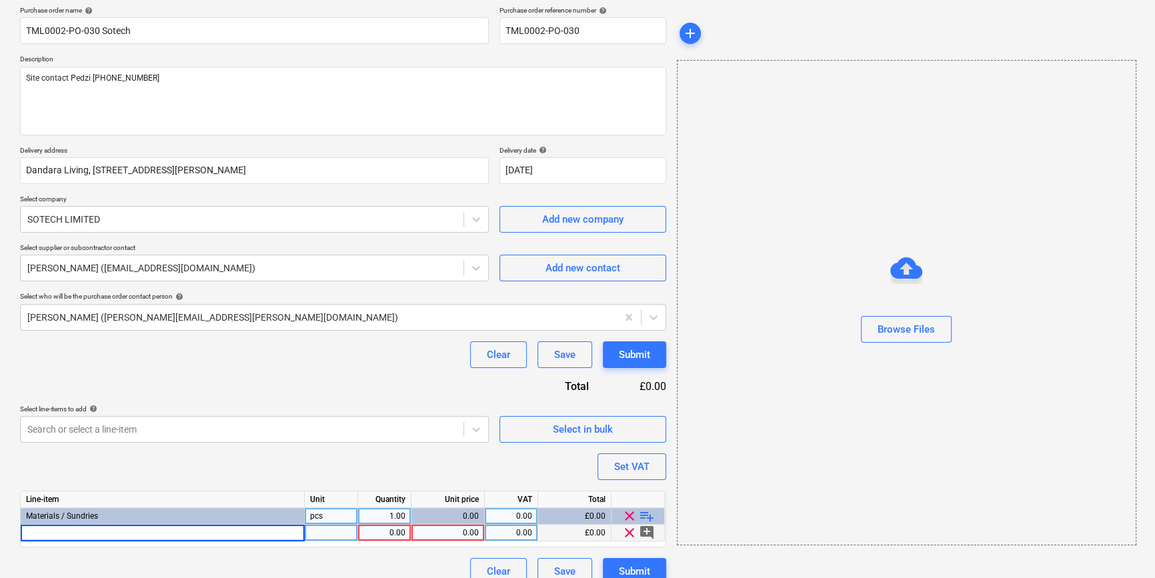
type input "EVT 11 L Bracket Thermal Al(SPH) 80 X 100 (130173)"
type textarea "x"
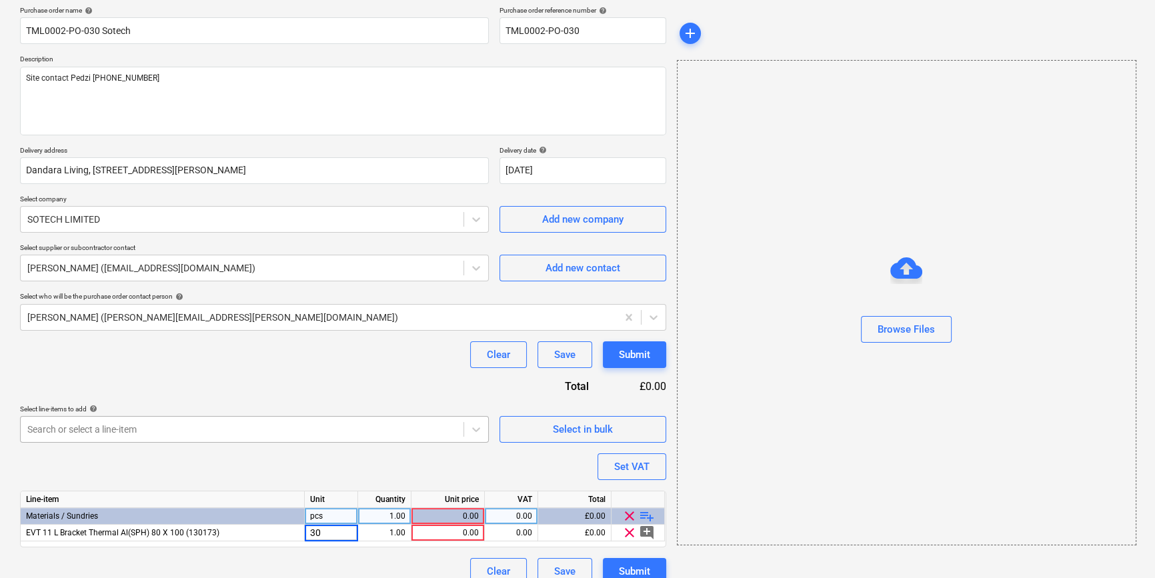
type input "300"
type textarea "x"
type input "312"
type textarea "x"
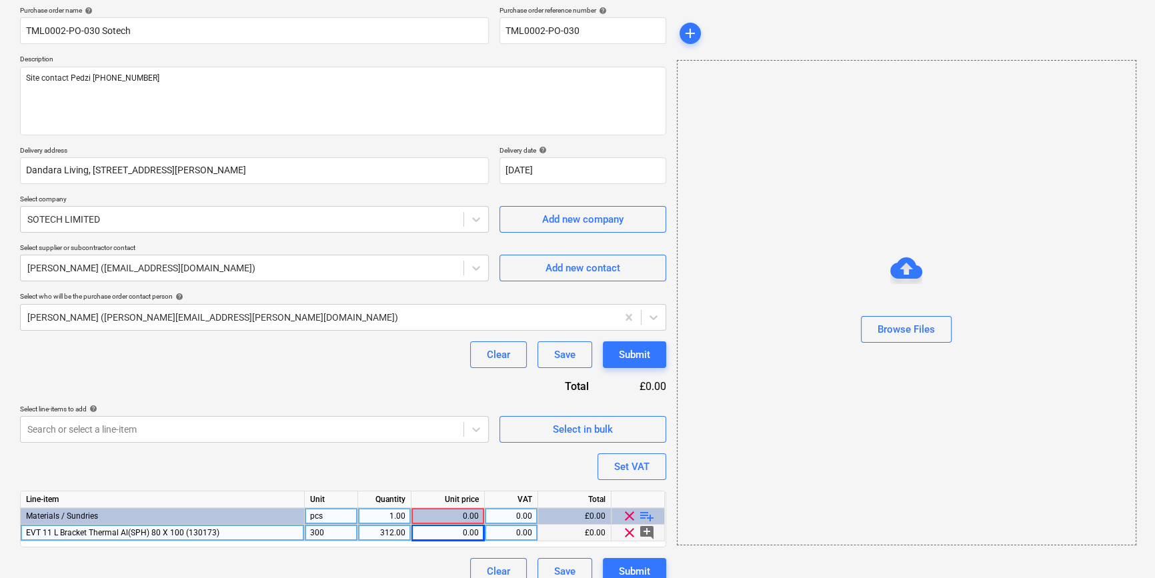
click at [321, 531] on div "300" at bounding box center [331, 533] width 53 height 17
type input "pcs"
type textarea "x"
type input "300"
type textarea "x"
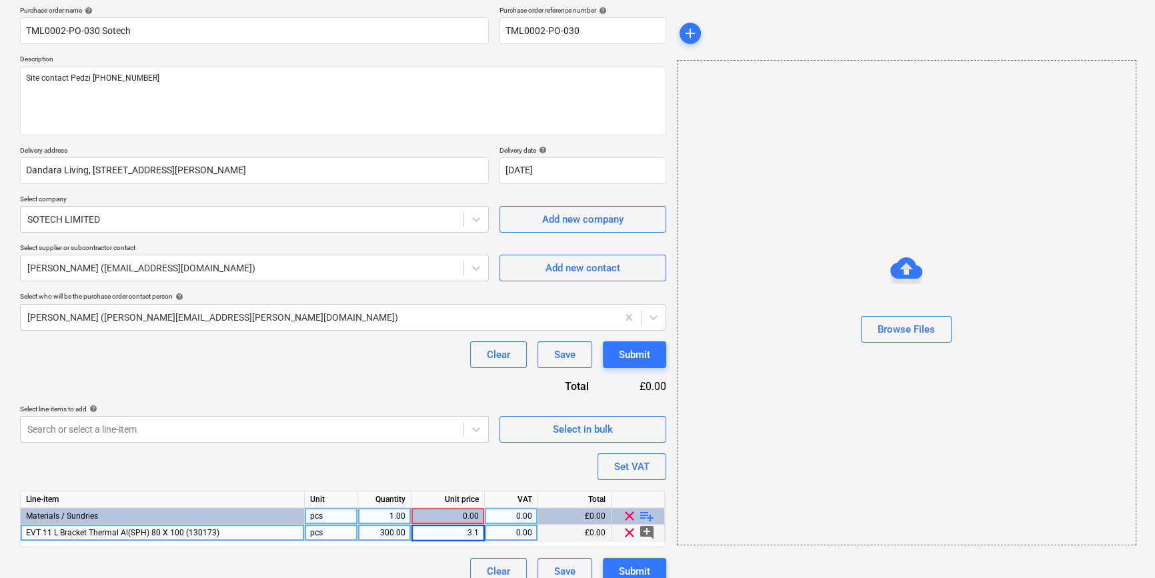
type input "3.12"
type textarea "x"
type input "20"
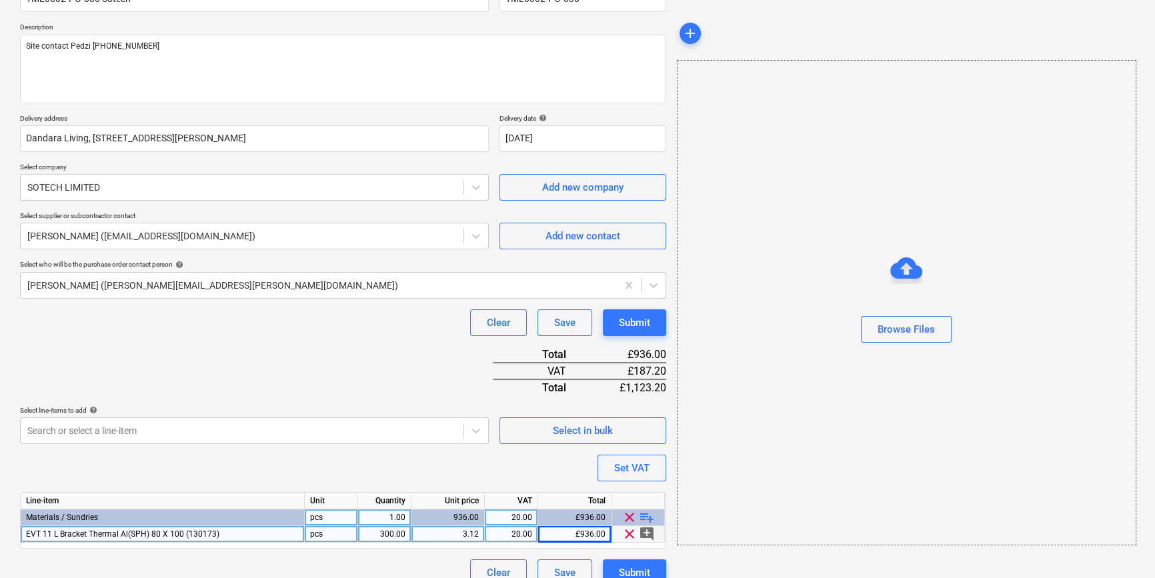
scroll to position [153, 0]
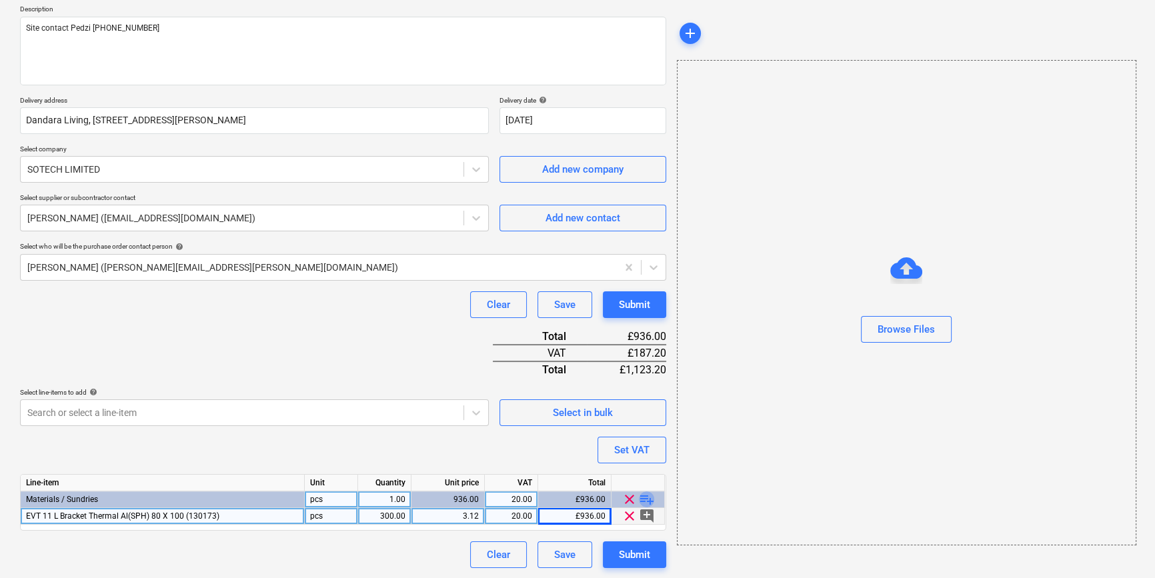
click at [642, 500] on span "playlist_add" at bounding box center [647, 499] width 16 height 16
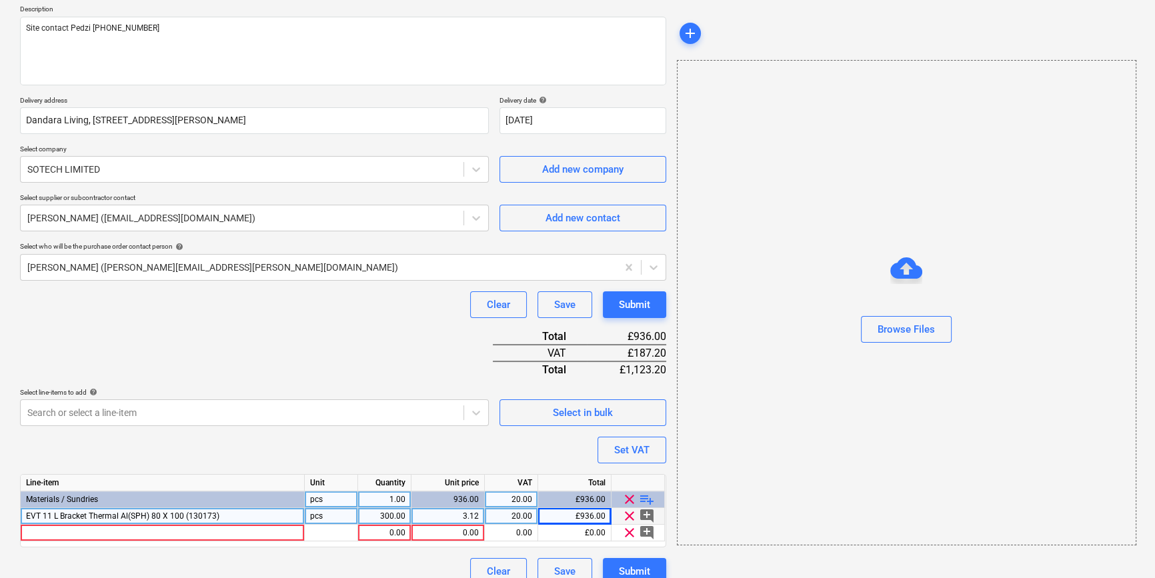
type textarea "x"
click at [47, 533] on div at bounding box center [163, 533] width 284 height 17
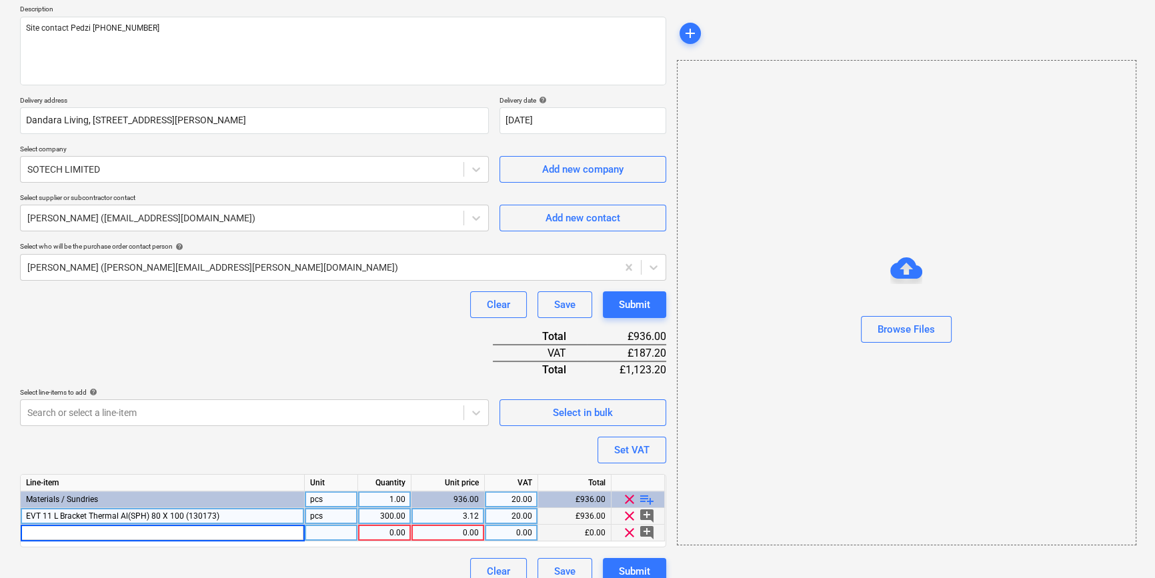
type input "EVT 11 L Bracket Thermal AL(FPH) 160 x 100) (130188)"
type textarea "x"
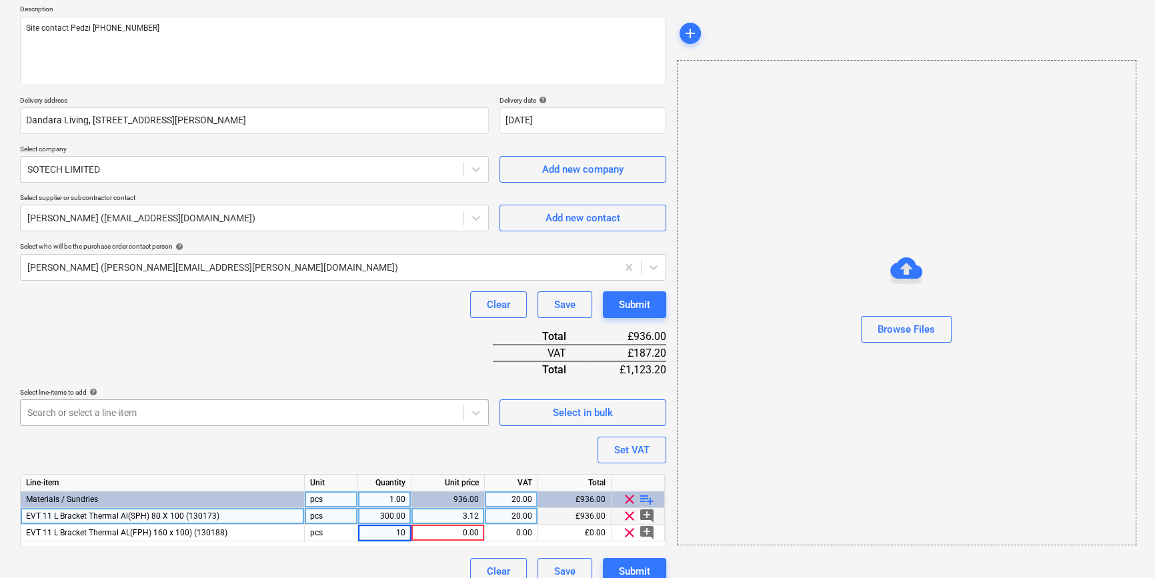
type input "100"
type textarea "x"
type input "5.96"
type textarea "x"
type input "20"
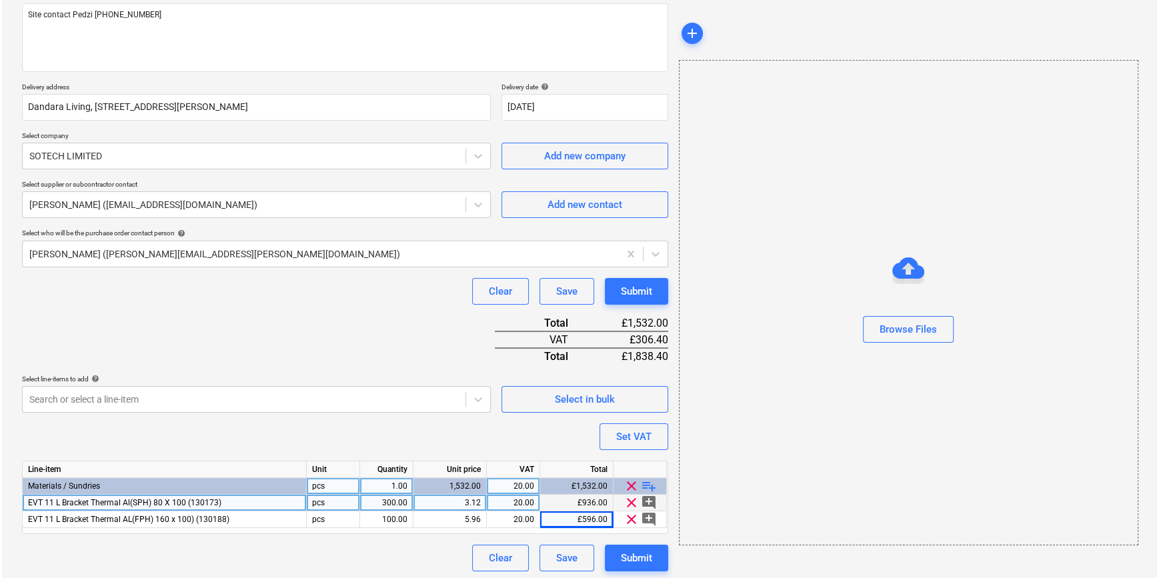
scroll to position [170, 0]
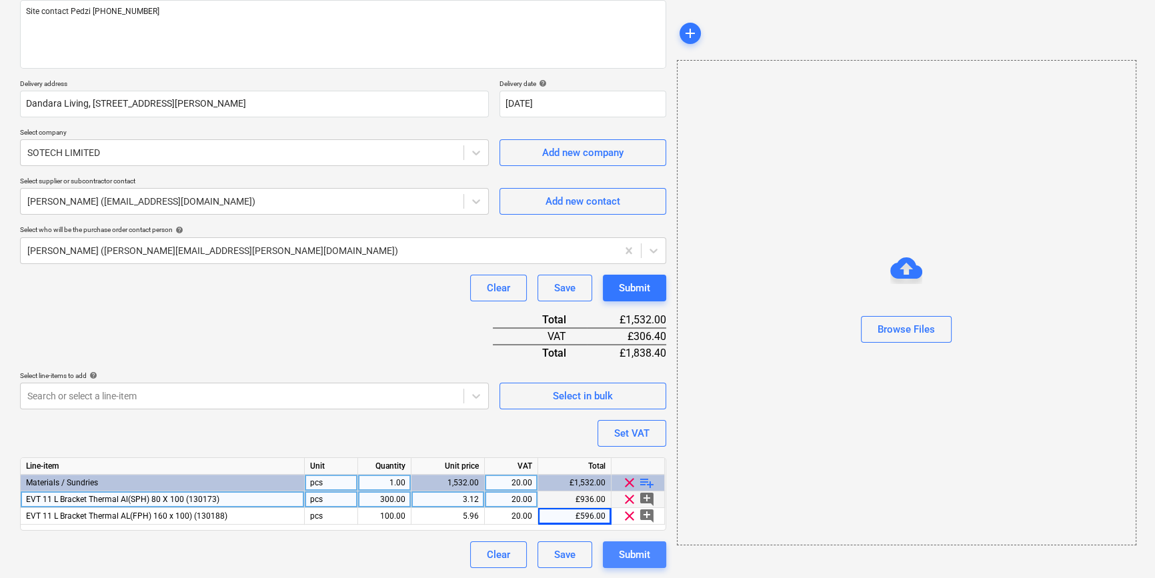
click at [625, 555] on div "Submit" at bounding box center [634, 554] width 31 height 17
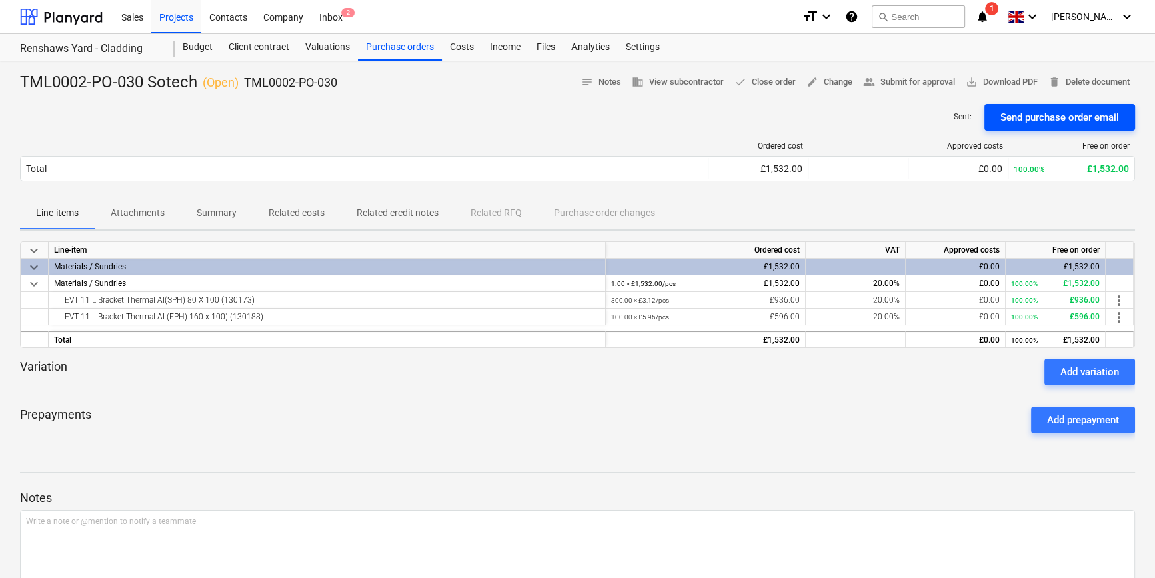
click at [1043, 120] on div "Send purchase order email" at bounding box center [1059, 117] width 119 height 17
click at [992, 77] on span "save_alt Download PDF" at bounding box center [1001, 82] width 72 height 15
click at [173, 13] on div "Projects" at bounding box center [176, 16] width 50 height 34
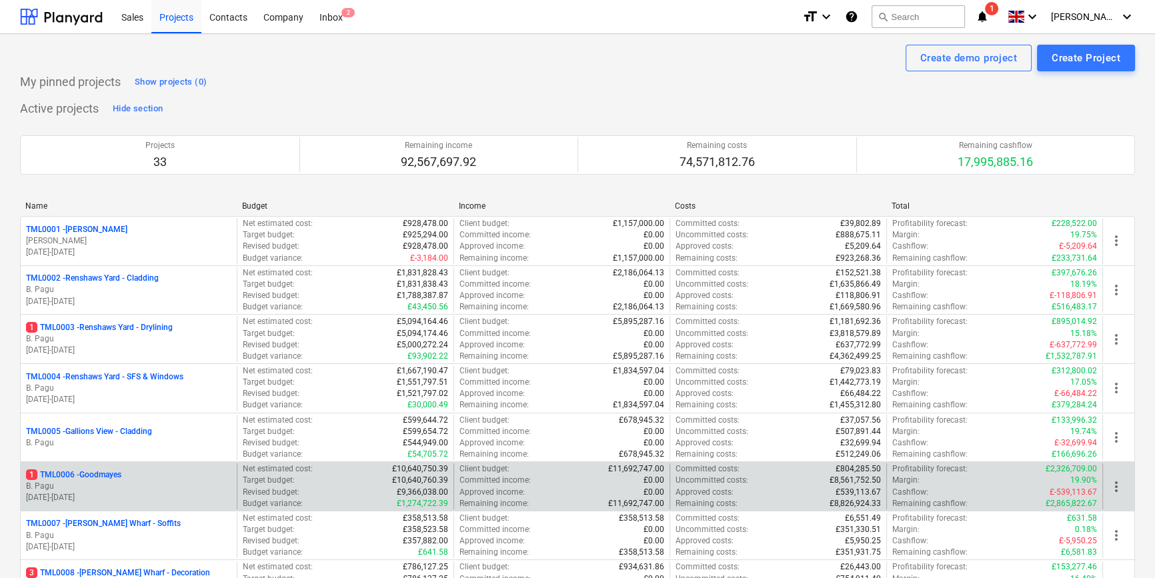
click at [140, 493] on p "[DATE] - [DATE]" at bounding box center [128, 497] width 205 height 11
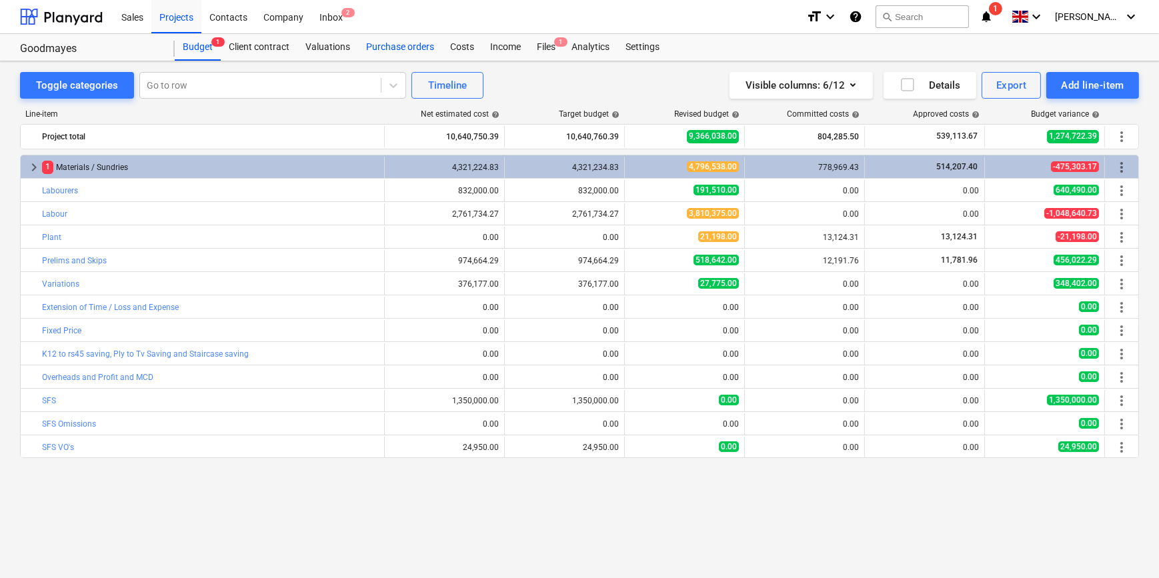
click at [377, 49] on div "Purchase orders" at bounding box center [400, 47] width 84 height 27
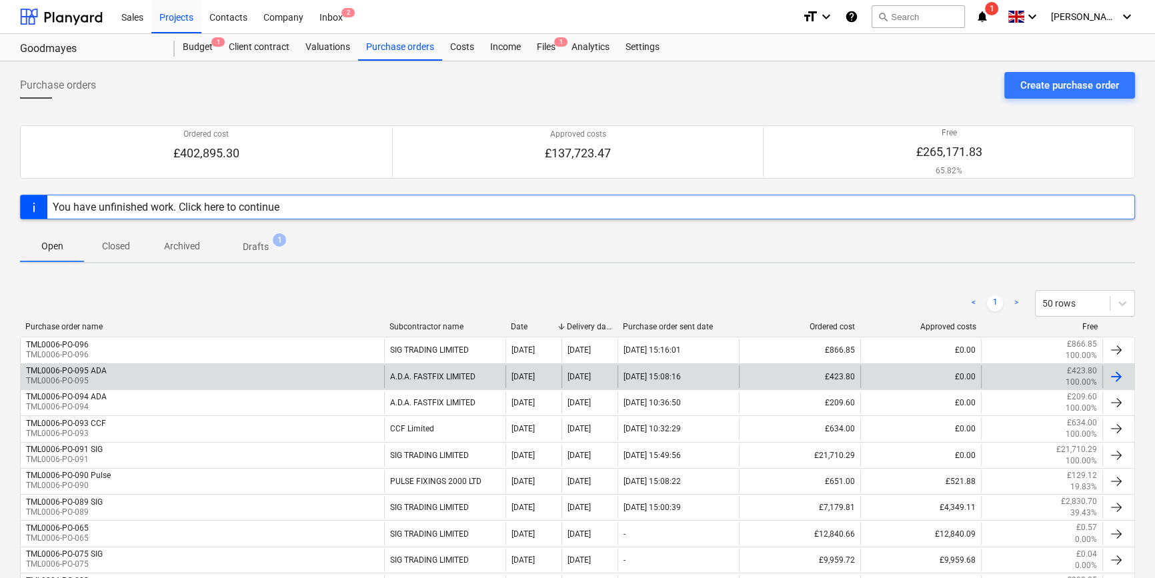
click at [1117, 373] on div at bounding box center [1116, 377] width 16 height 16
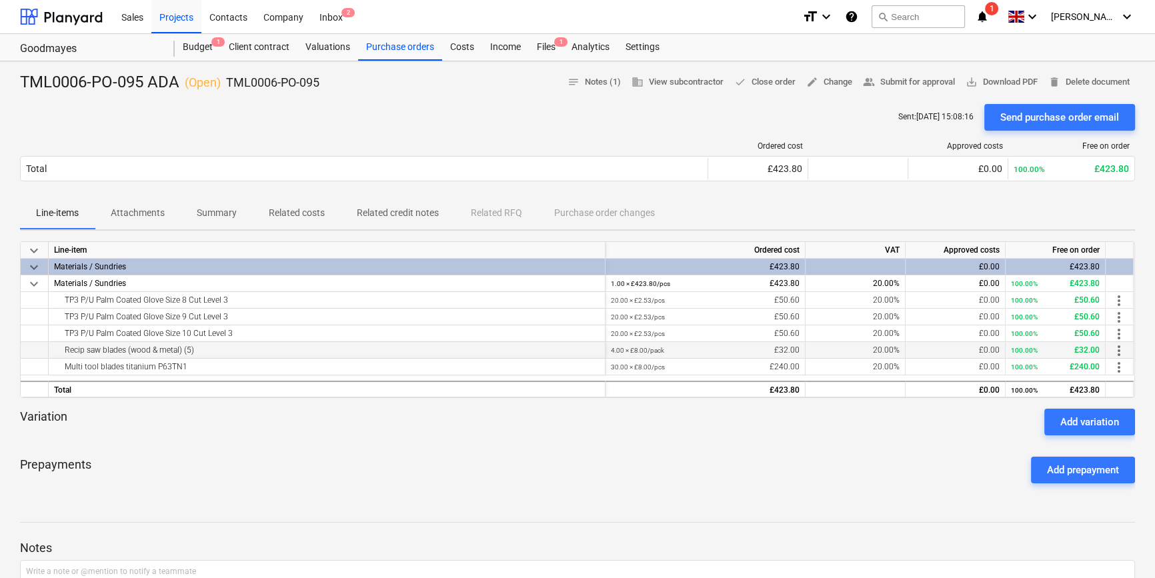
click at [1119, 351] on span "more_vert" at bounding box center [1119, 351] width 16 height 16
click at [1122, 347] on li "Edit" at bounding box center [1128, 350] width 39 height 31
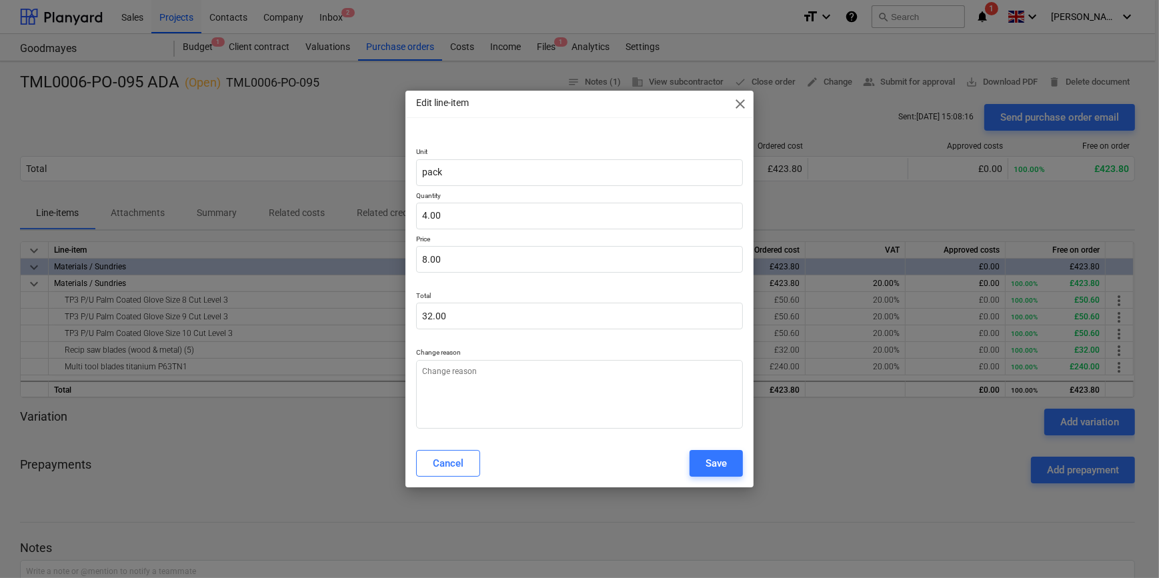
type textarea "x"
type input "8"
click at [466, 259] on input "8" at bounding box center [579, 259] width 326 height 27
type textarea "x"
type input "0.00"
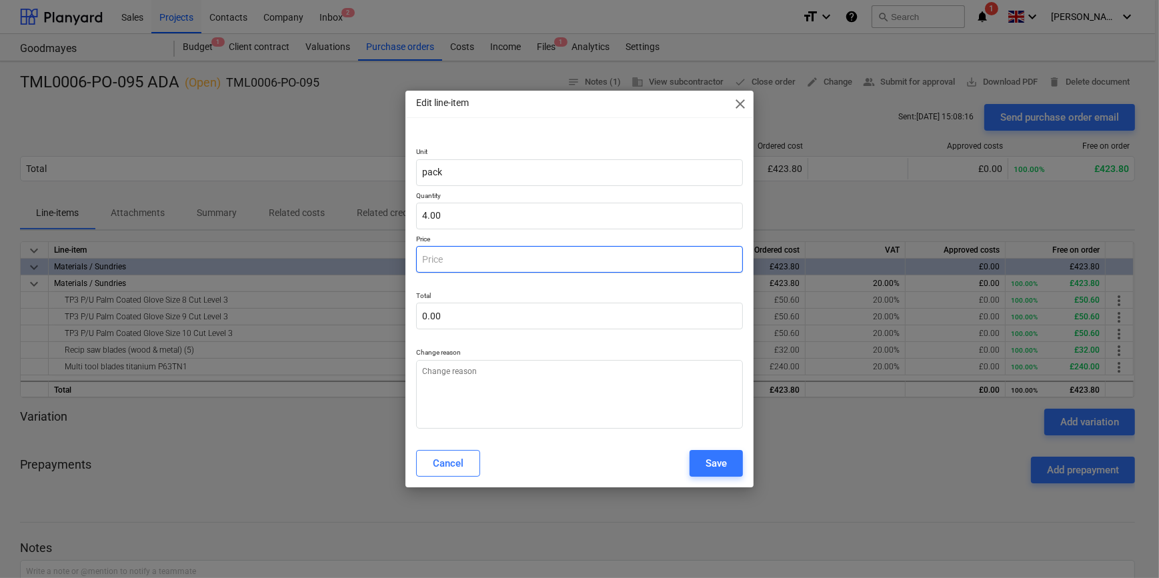
type textarea "x"
type input "6"
type input "24.00"
type textarea "x"
type input "6."
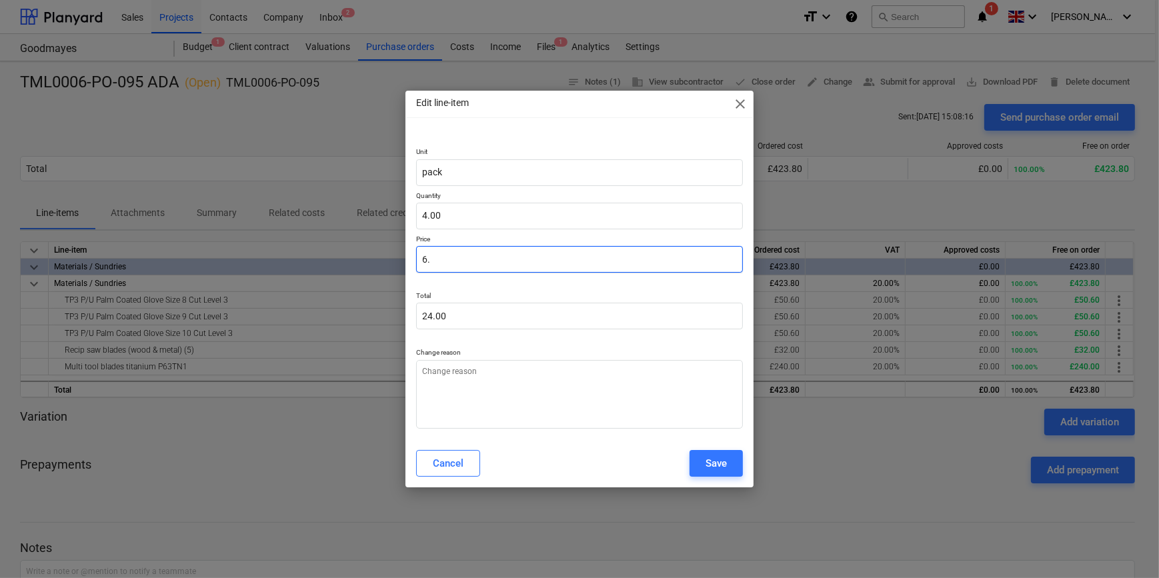
type textarea "x"
type input "6.4"
type input "25.60"
type textarea "x"
type input "6.49"
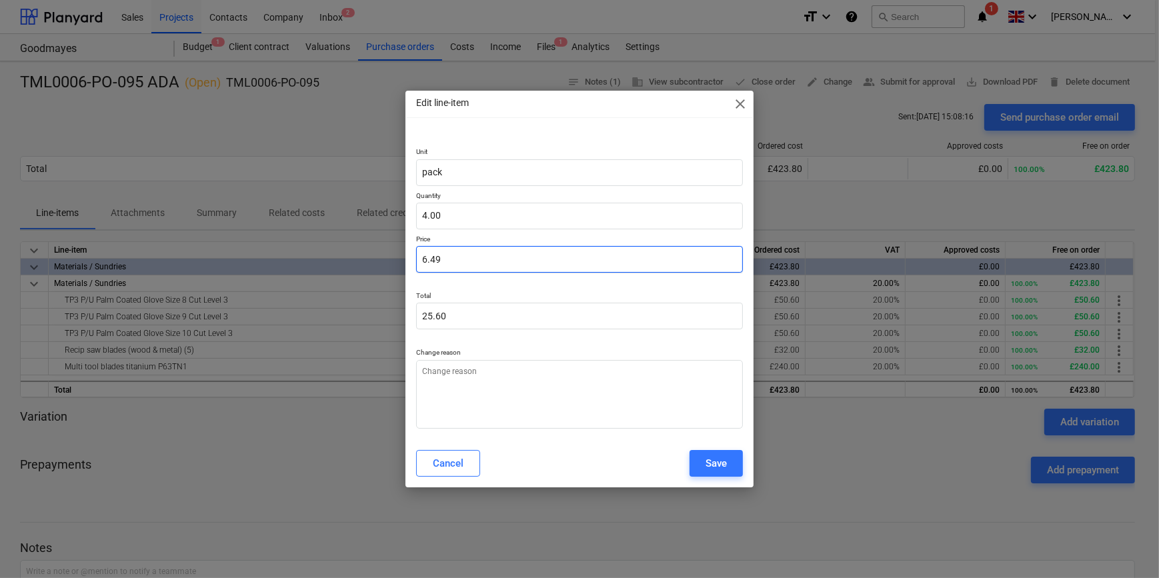
type input "25.96"
type input "6.49"
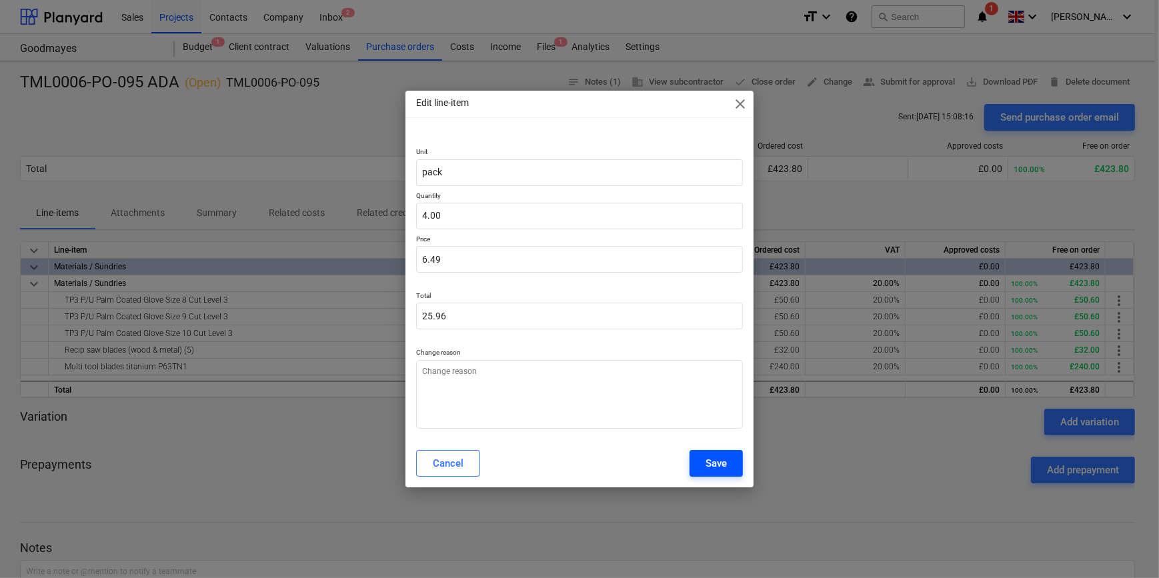
click at [723, 463] on div "Save" at bounding box center [715, 463] width 21 height 17
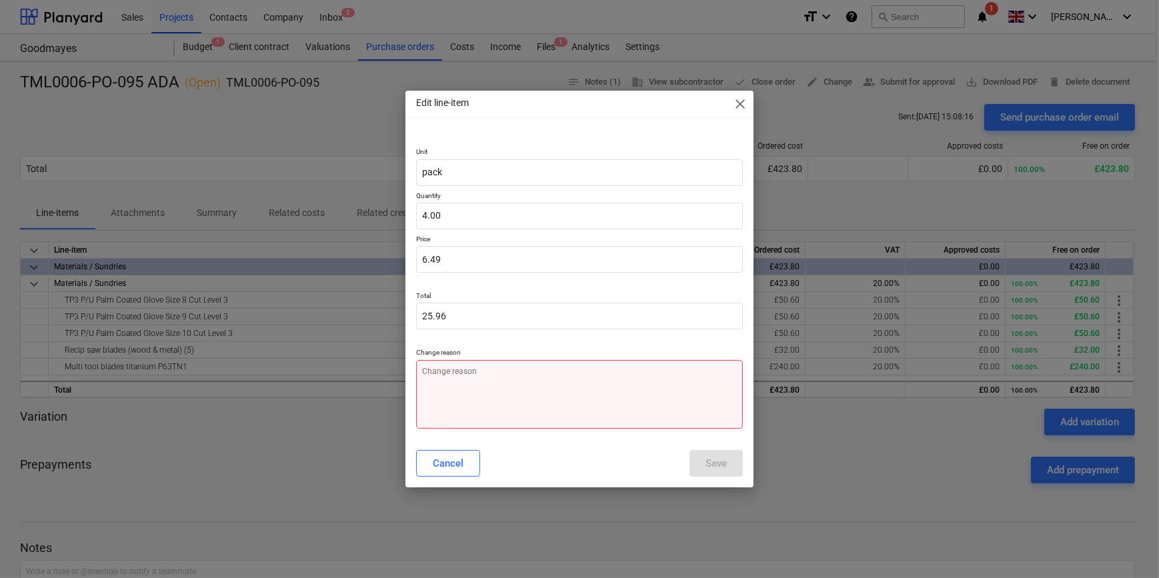
click at [465, 385] on textarea at bounding box center [579, 394] width 326 height 69
type textarea "x"
type textarea "P"
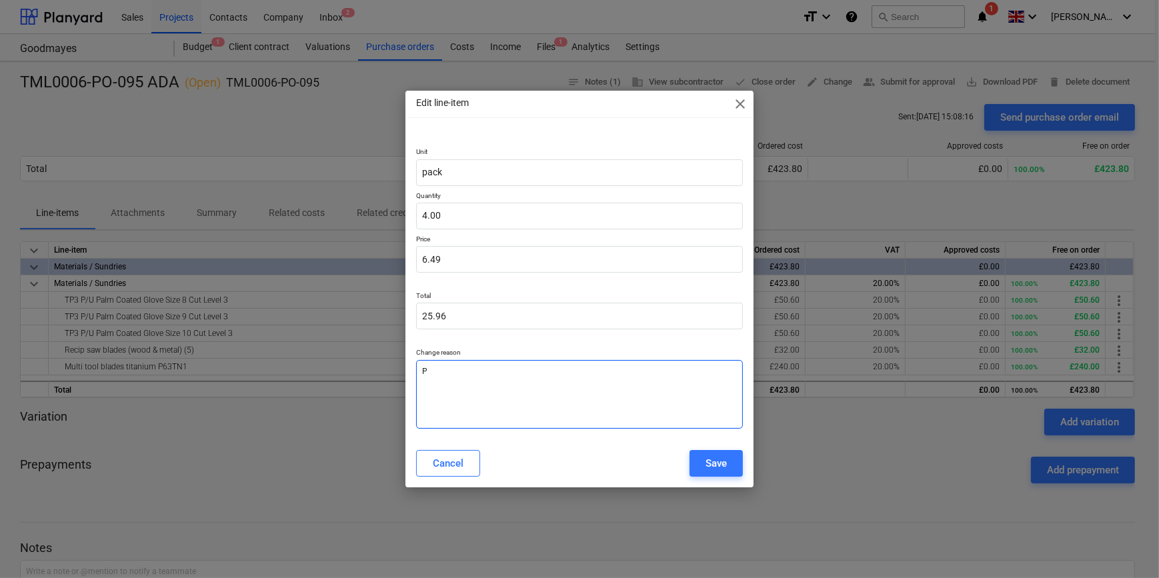
type textarea "x"
type textarea "Pr"
type textarea "x"
type textarea "Pri"
type textarea "x"
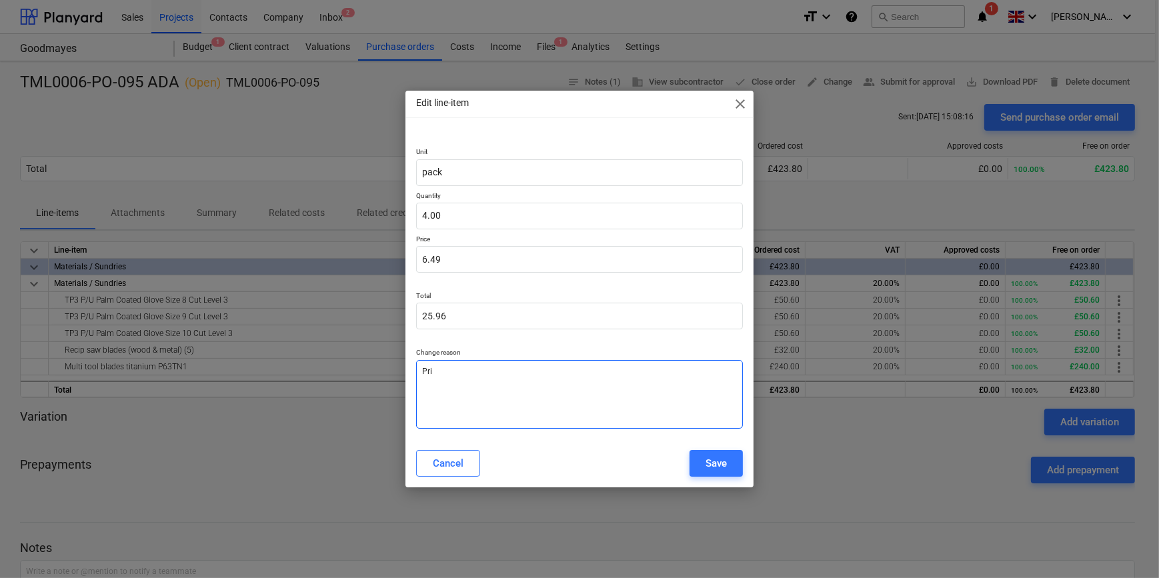
type textarea "Pric"
type textarea "x"
type textarea "Price"
type textarea "x"
click at [720, 463] on div "Save" at bounding box center [715, 463] width 21 height 17
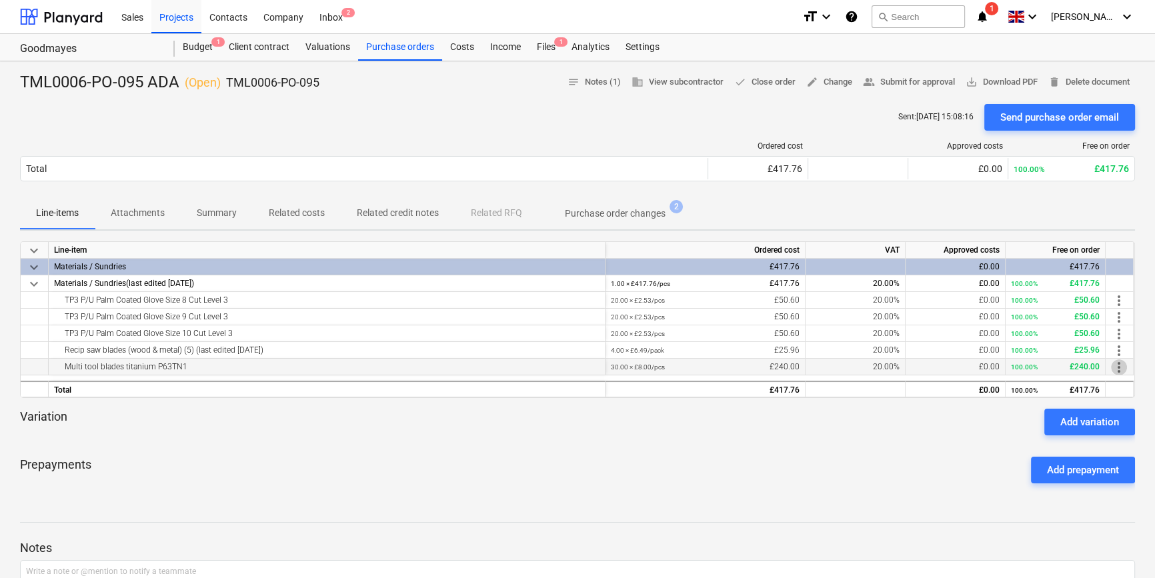
click at [1124, 369] on span "more_vert" at bounding box center [1119, 367] width 16 height 16
click at [1124, 369] on ul "Edit" at bounding box center [1128, 367] width 39 height 41
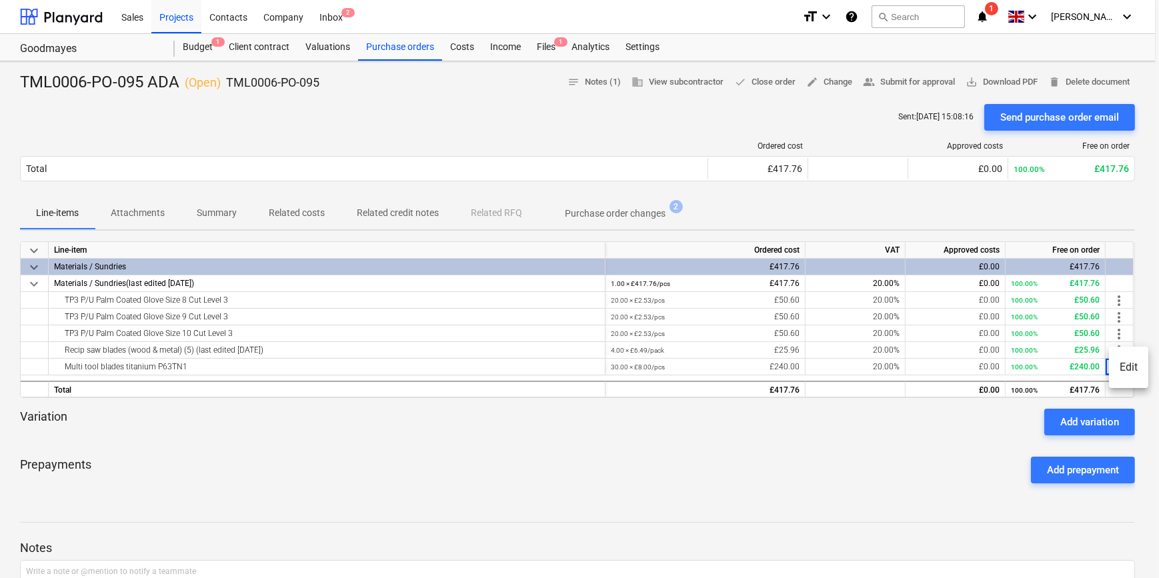
click at [1127, 366] on li "Edit" at bounding box center [1128, 367] width 39 height 31
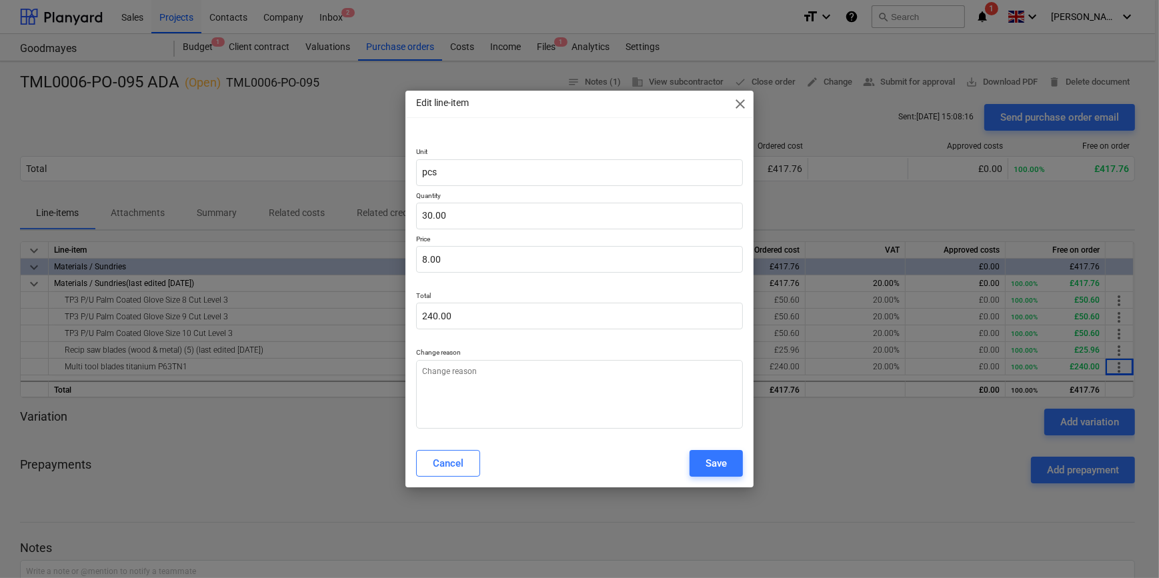
type textarea "x"
type input "8"
click at [439, 260] on input "8" at bounding box center [579, 259] width 326 height 27
type textarea "x"
type input "0.00"
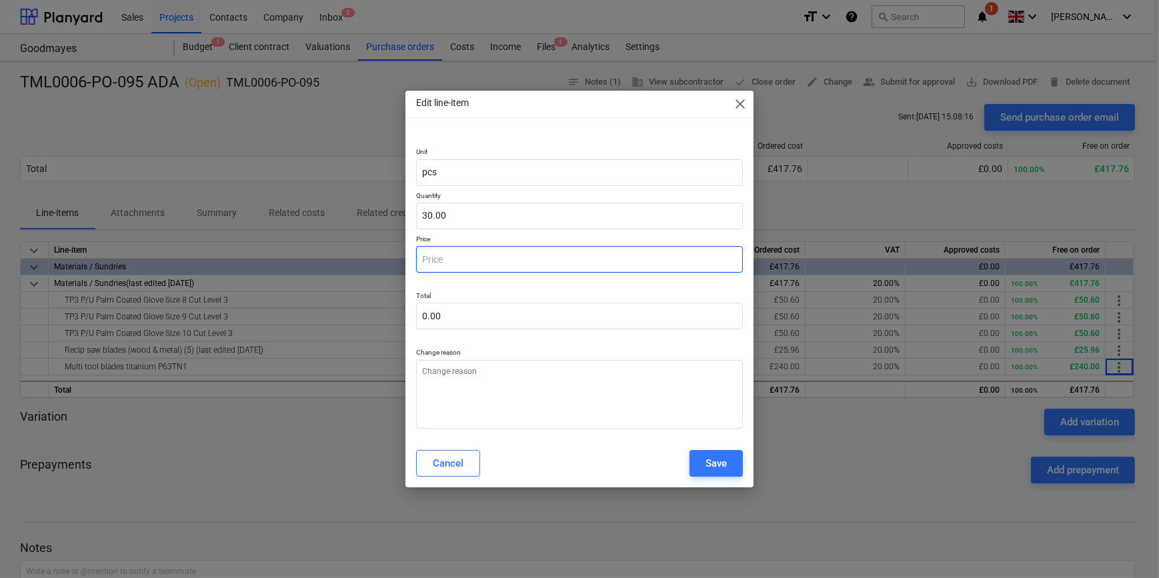
type textarea "x"
type input "1"
type input "30.00"
type textarea "x"
type input "13"
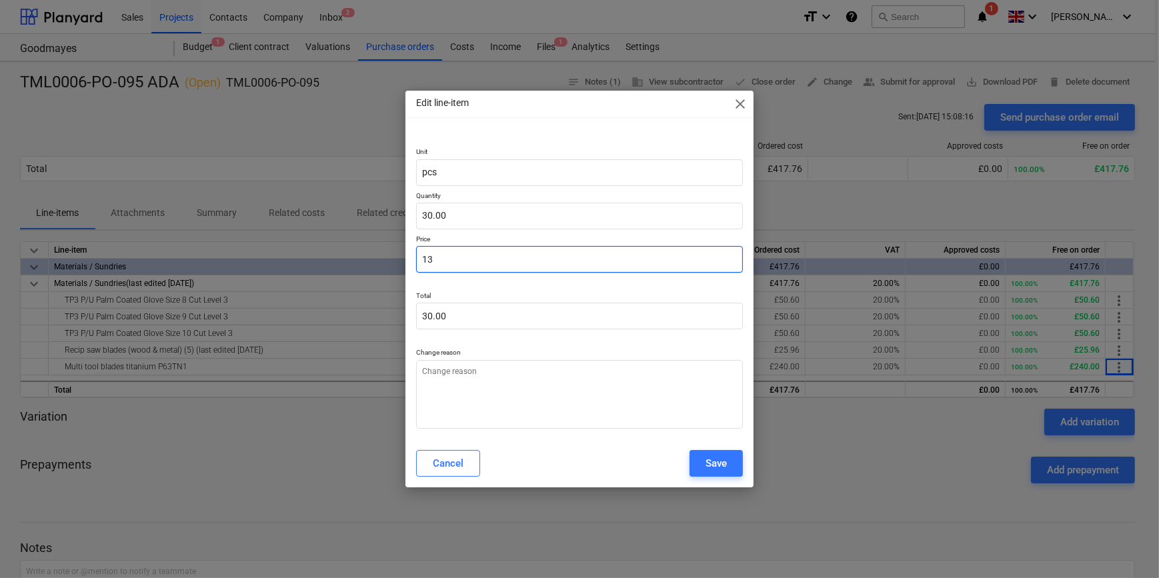
type input "390.00"
type input "13"
type textarea "x"
type input "13"
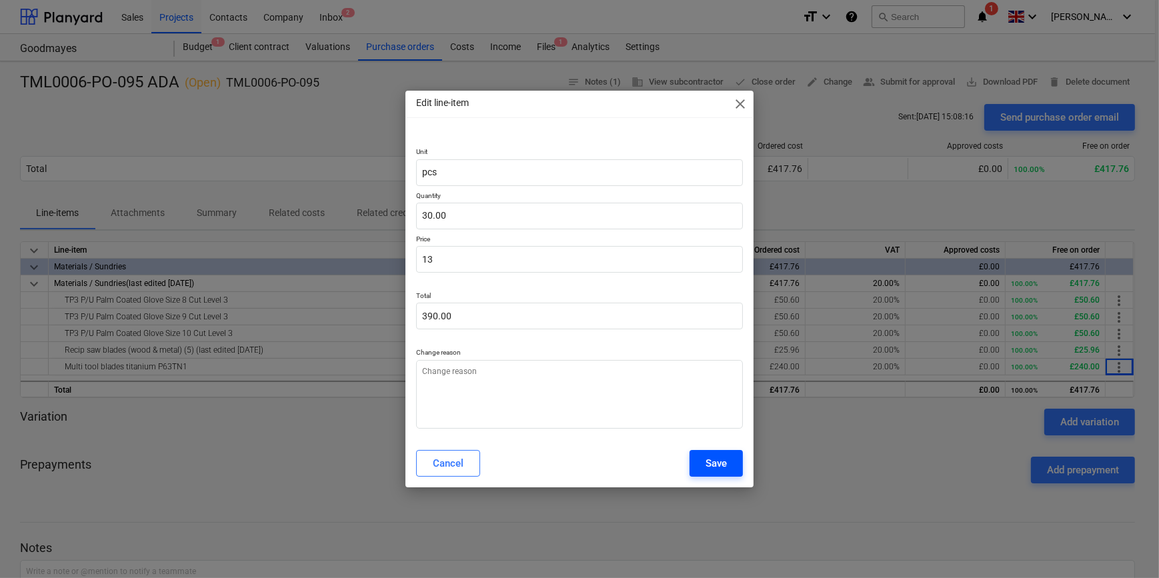
type textarea "x"
type input "13.00"
click at [703, 460] on button "Save" at bounding box center [715, 463] width 53 height 27
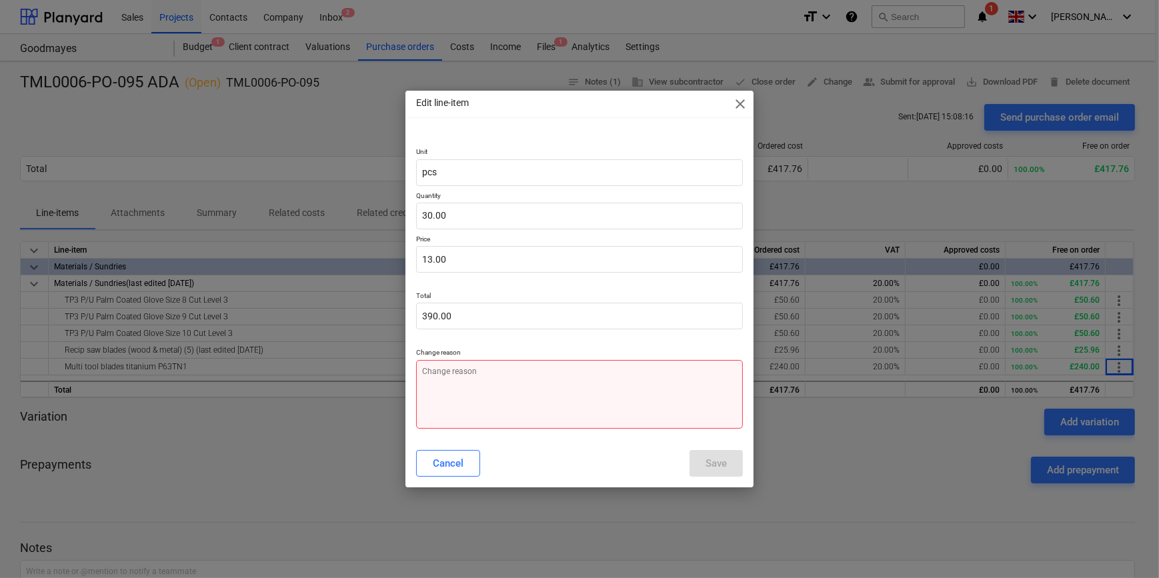
click at [419, 379] on textarea at bounding box center [579, 394] width 326 height 69
type textarea "x"
type textarea "P"
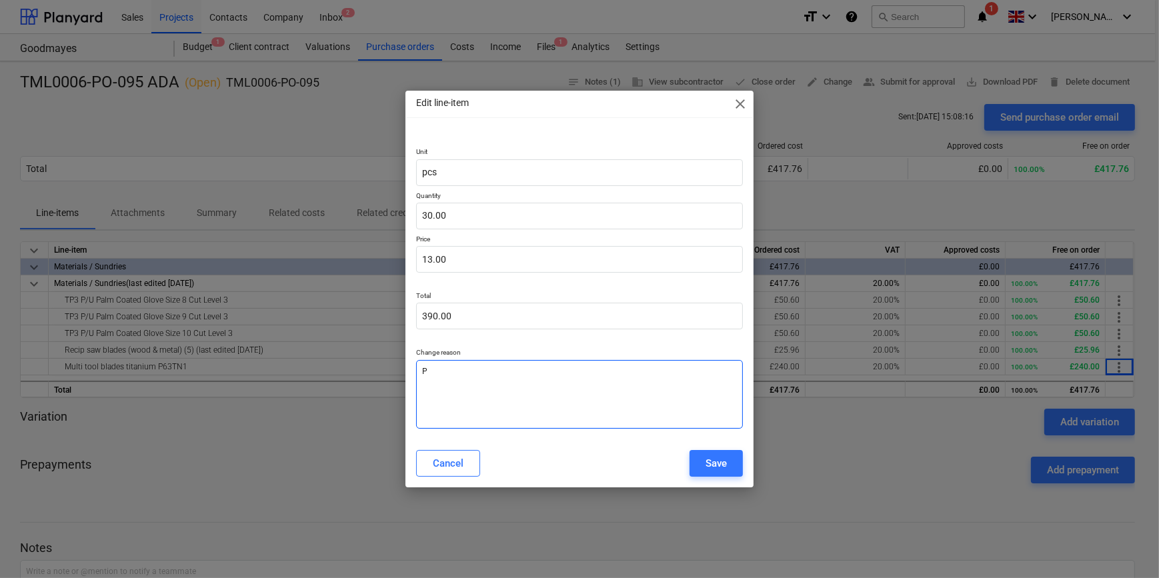
type textarea "x"
type textarea "Pr"
type textarea "x"
type textarea "Pri"
type textarea "x"
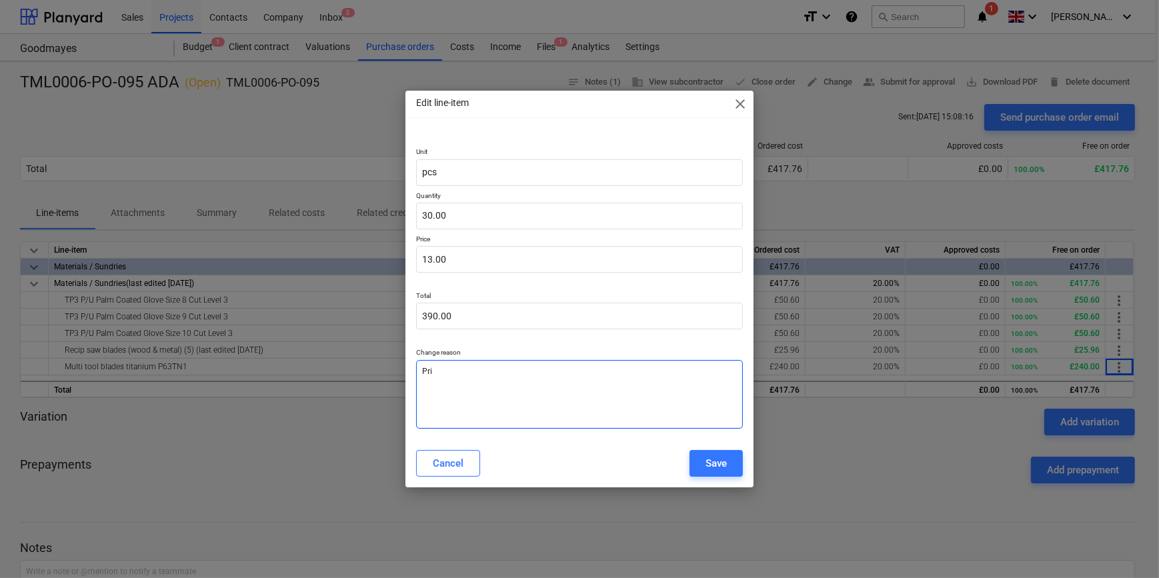
type textarea "Pric"
type textarea "x"
type textarea "Price"
click at [711, 463] on div "Save" at bounding box center [715, 463] width 21 height 17
type textarea "x"
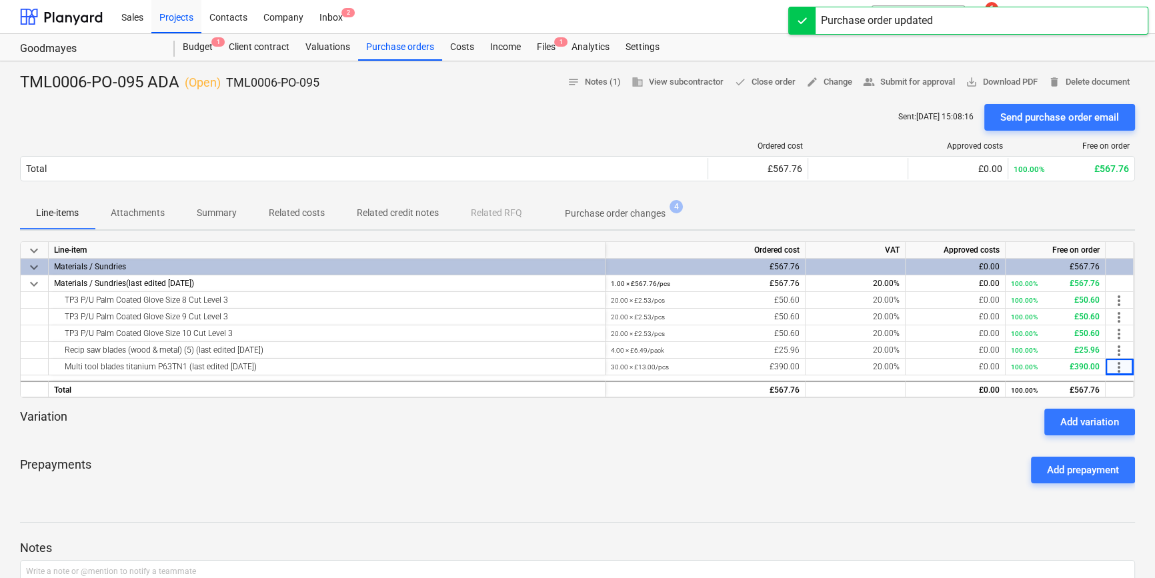
click at [484, 433] on div "Variation Add variation" at bounding box center [577, 422] width 1115 height 27
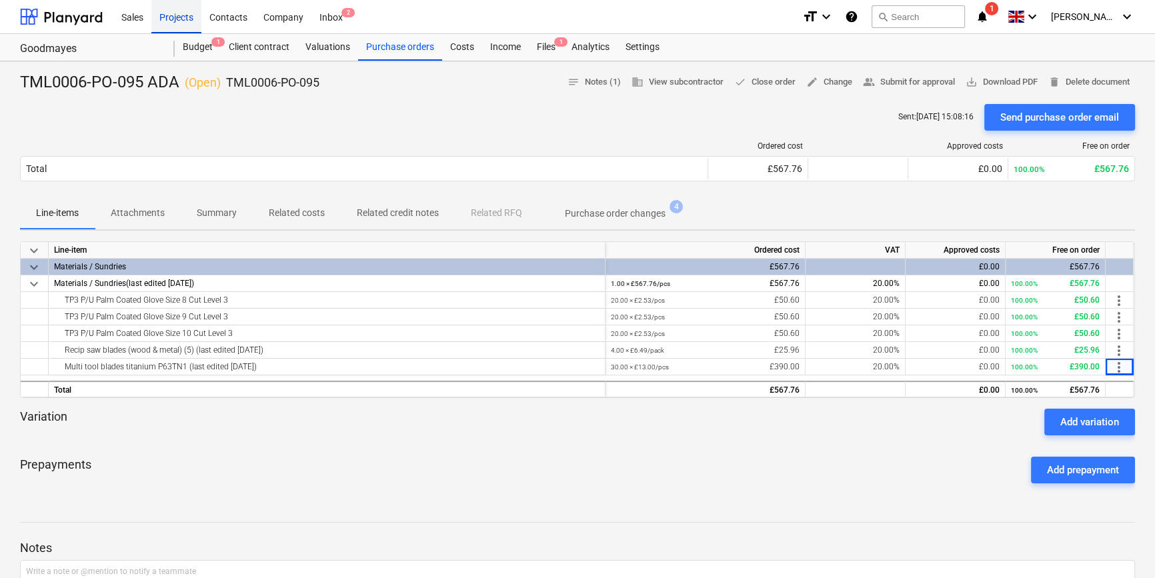
click at [161, 19] on div "Projects" at bounding box center [176, 16] width 50 height 34
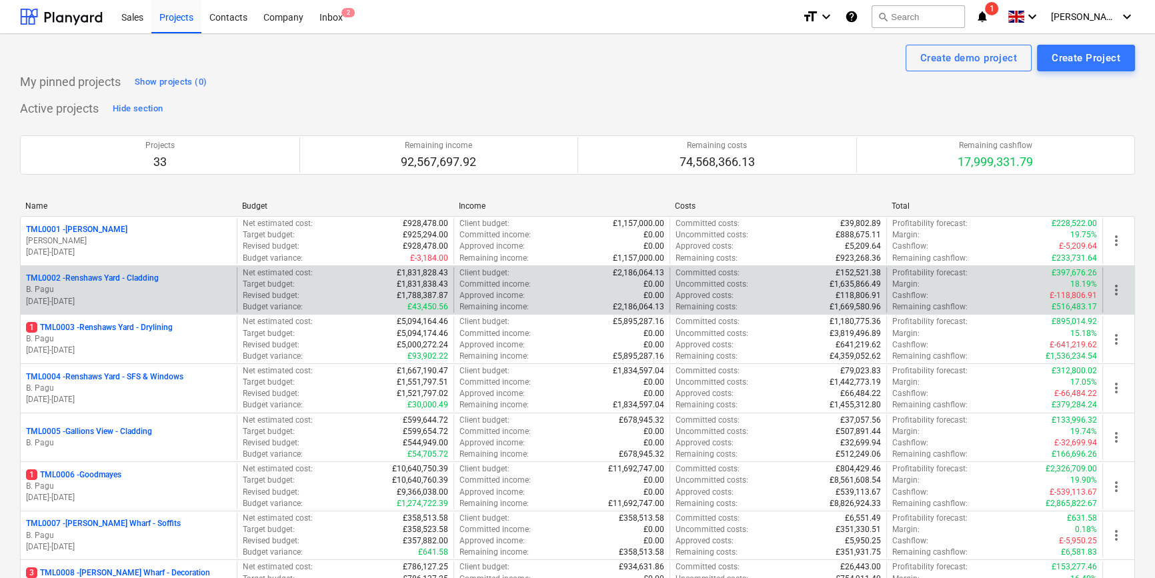
click at [145, 283] on p "TML0002 - Renshaws Yard - Cladding" at bounding box center [92, 278] width 133 height 11
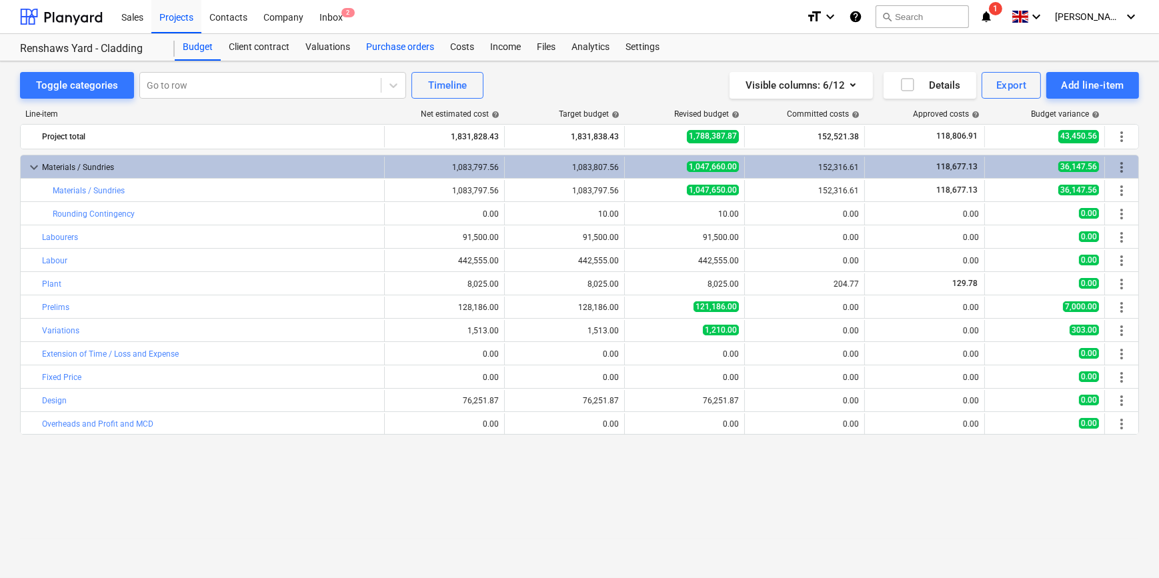
click at [387, 41] on div "Purchase orders" at bounding box center [400, 47] width 84 height 27
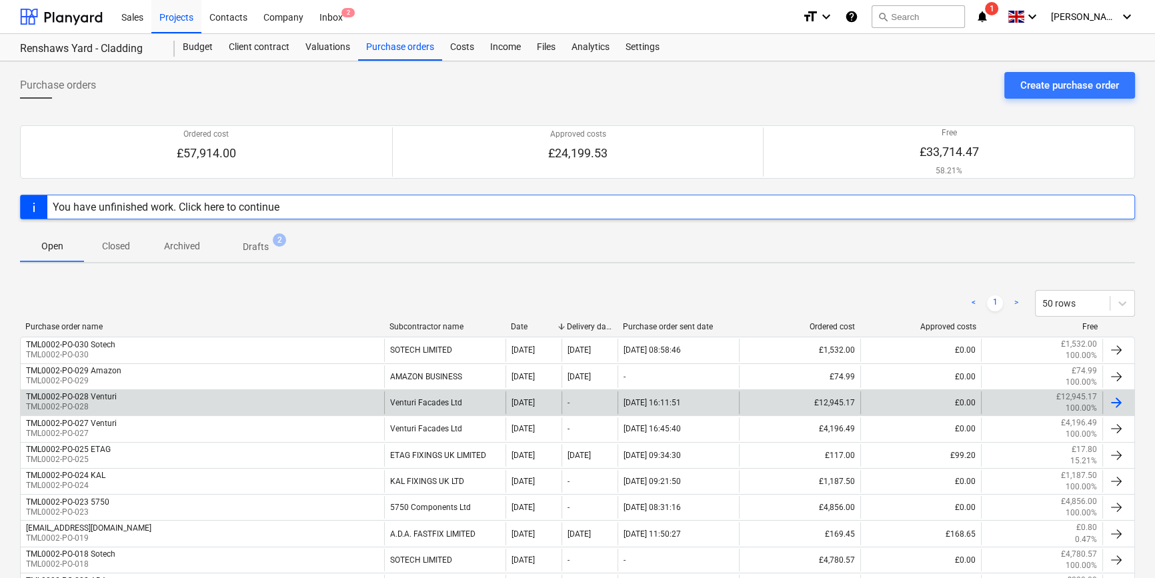
click at [1123, 400] on div at bounding box center [1116, 403] width 16 height 16
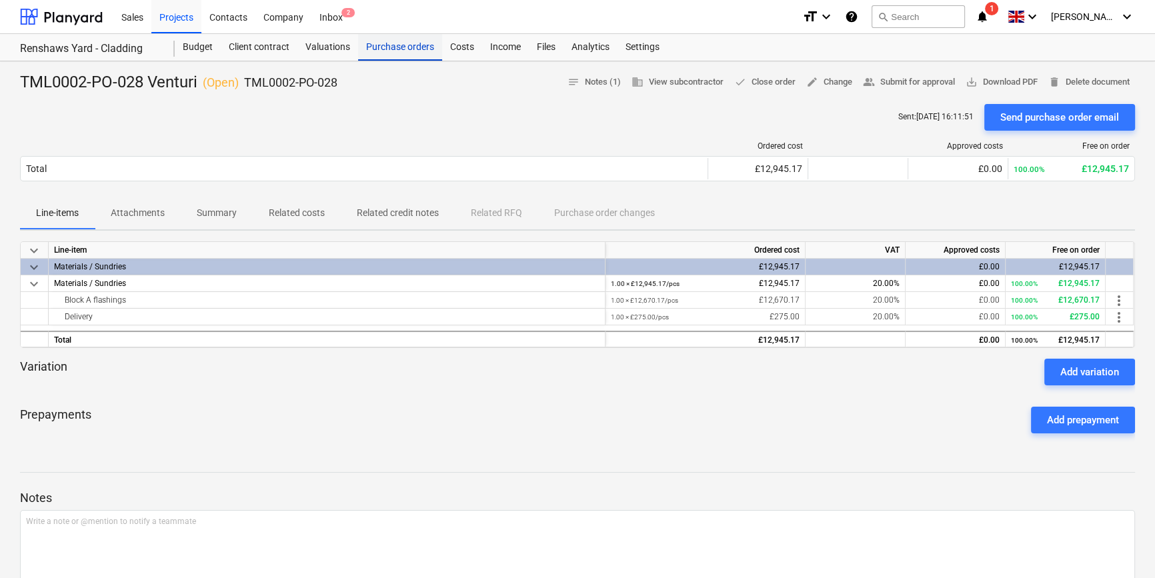
click at [381, 46] on div "Purchase orders" at bounding box center [400, 47] width 84 height 27
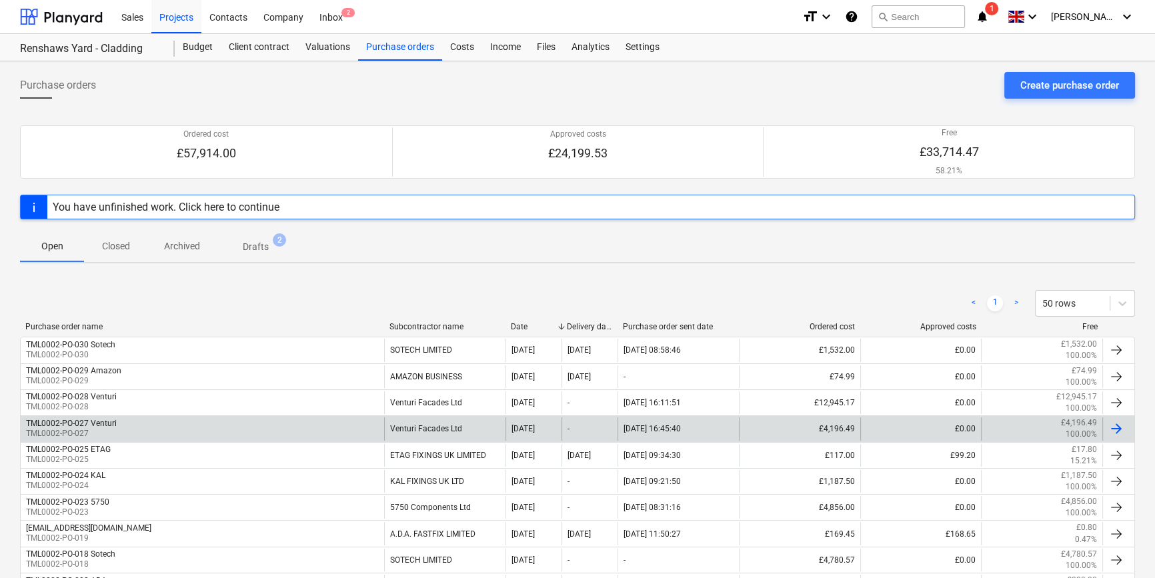
click at [1121, 427] on div at bounding box center [1116, 429] width 16 height 16
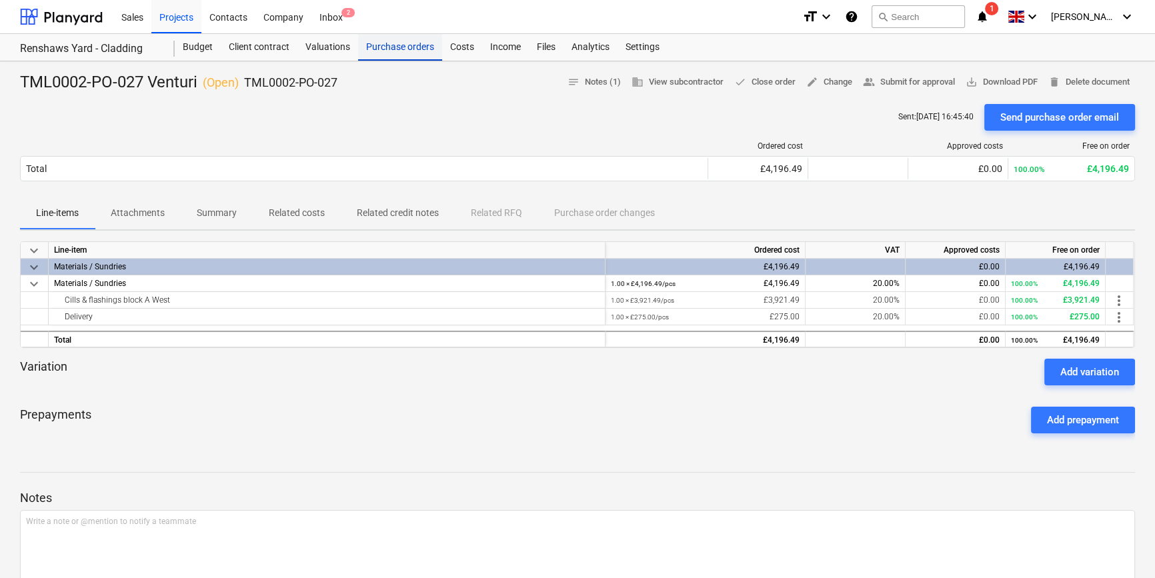
click at [400, 47] on div "Purchase orders" at bounding box center [400, 47] width 84 height 27
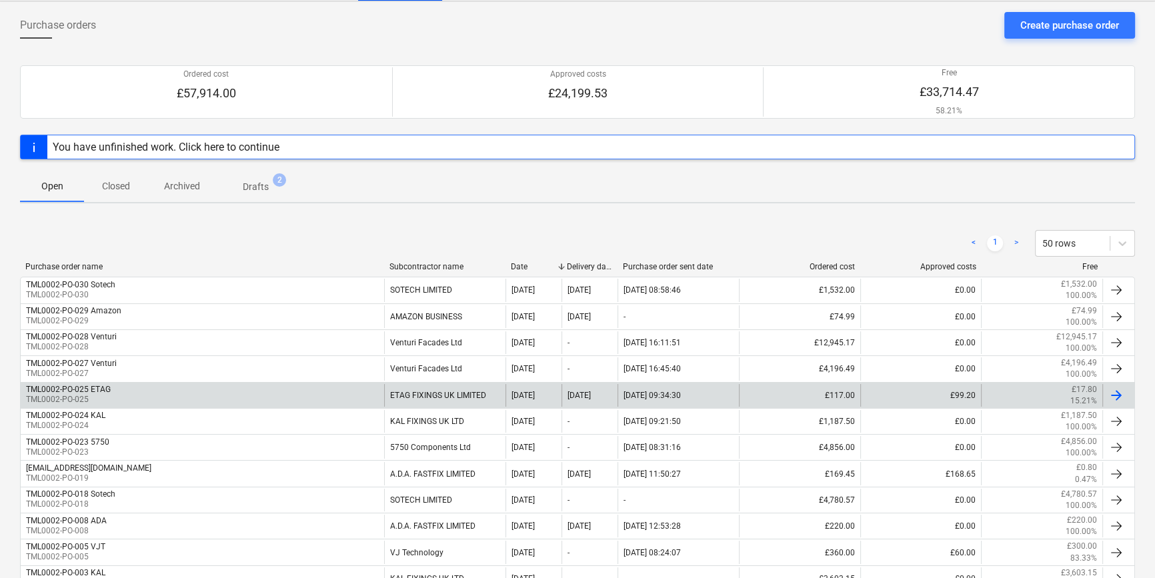
scroll to position [60, 0]
